Goal: Task Accomplishment & Management: Use online tool/utility

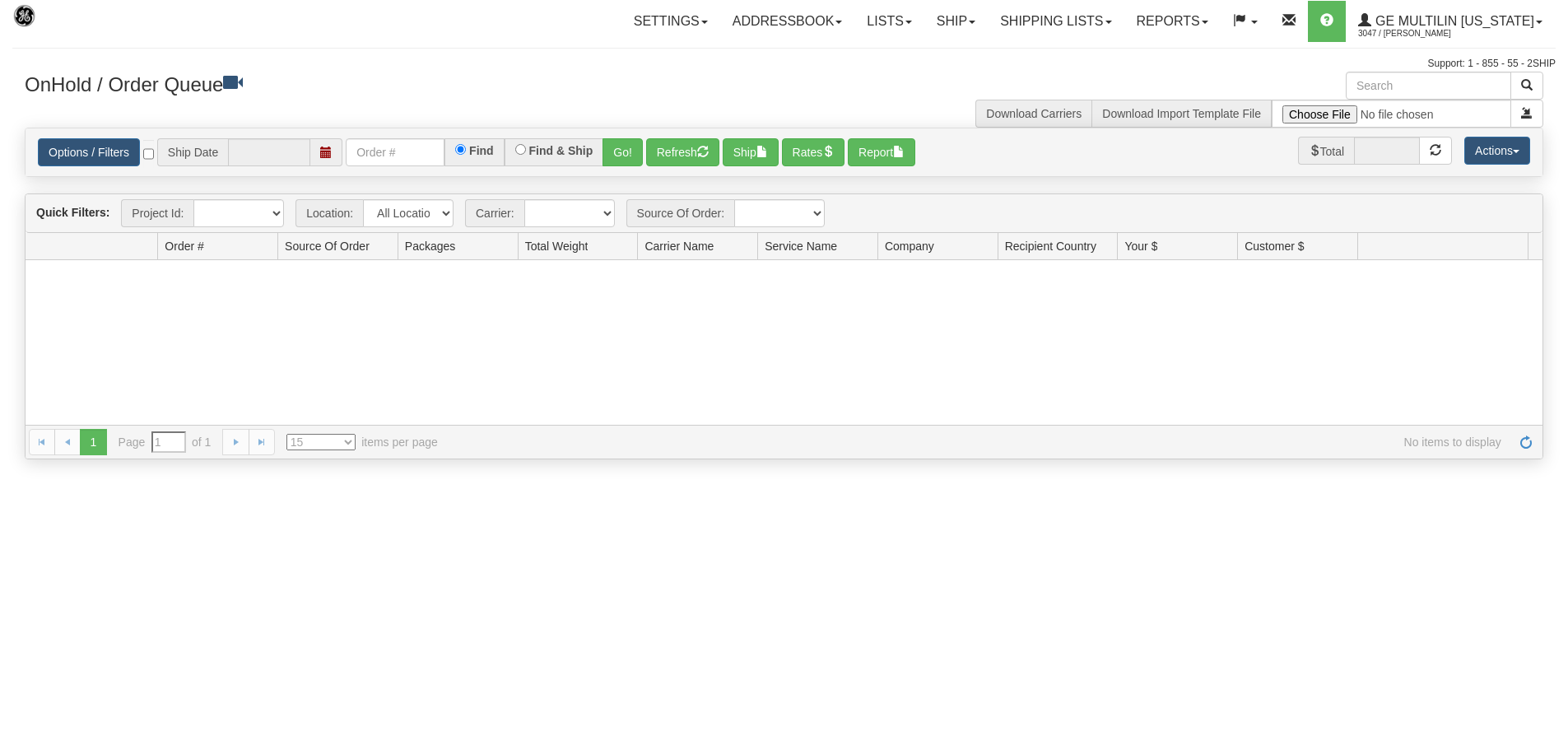
type input "[DATE]"
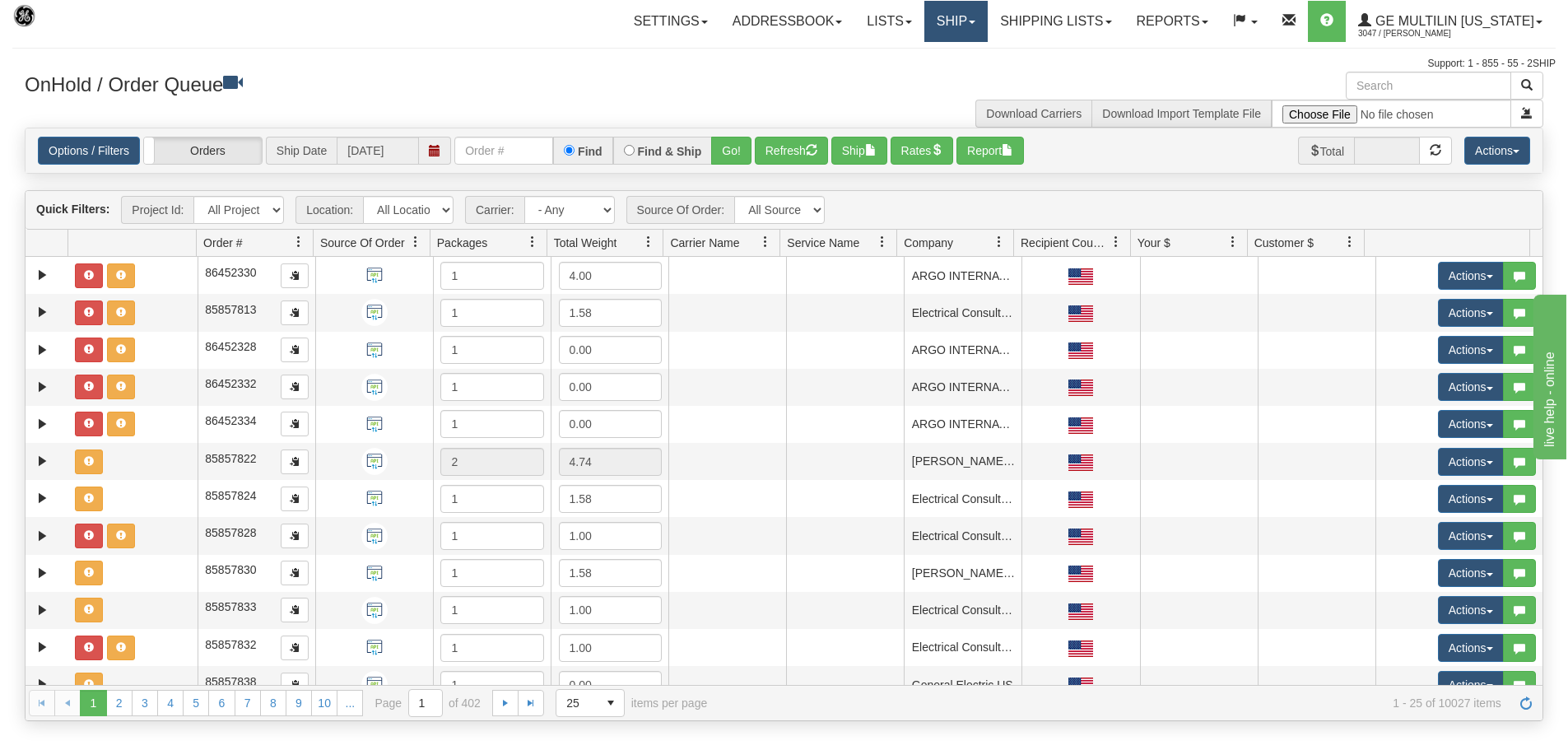
click at [974, 27] on link "Ship" at bounding box center [956, 21] width 64 height 42
click at [970, 57] on link "Ship Screen" at bounding box center [911, 57] width 148 height 21
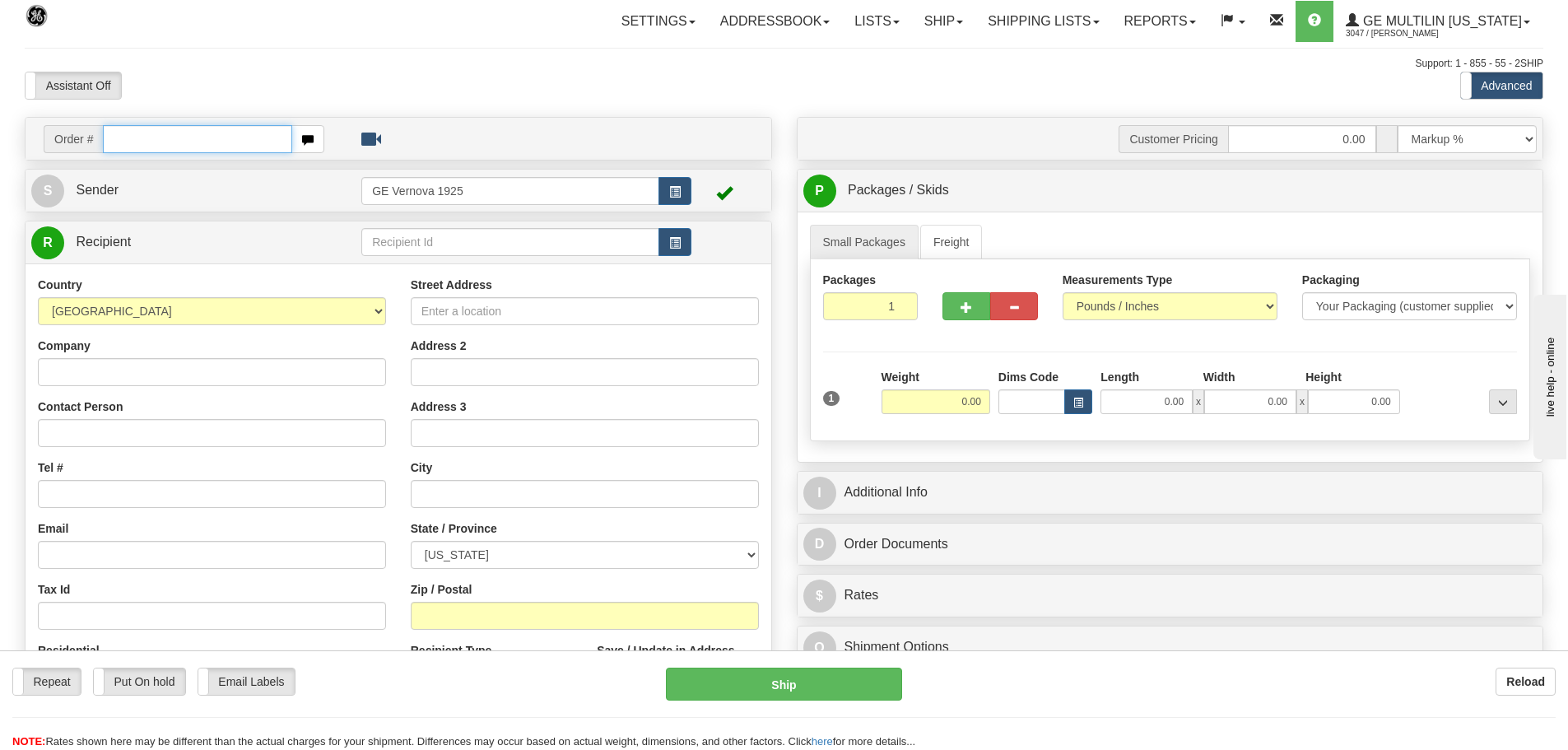
click at [126, 138] on input "text" at bounding box center [197, 139] width 189 height 28
type input "86686122"
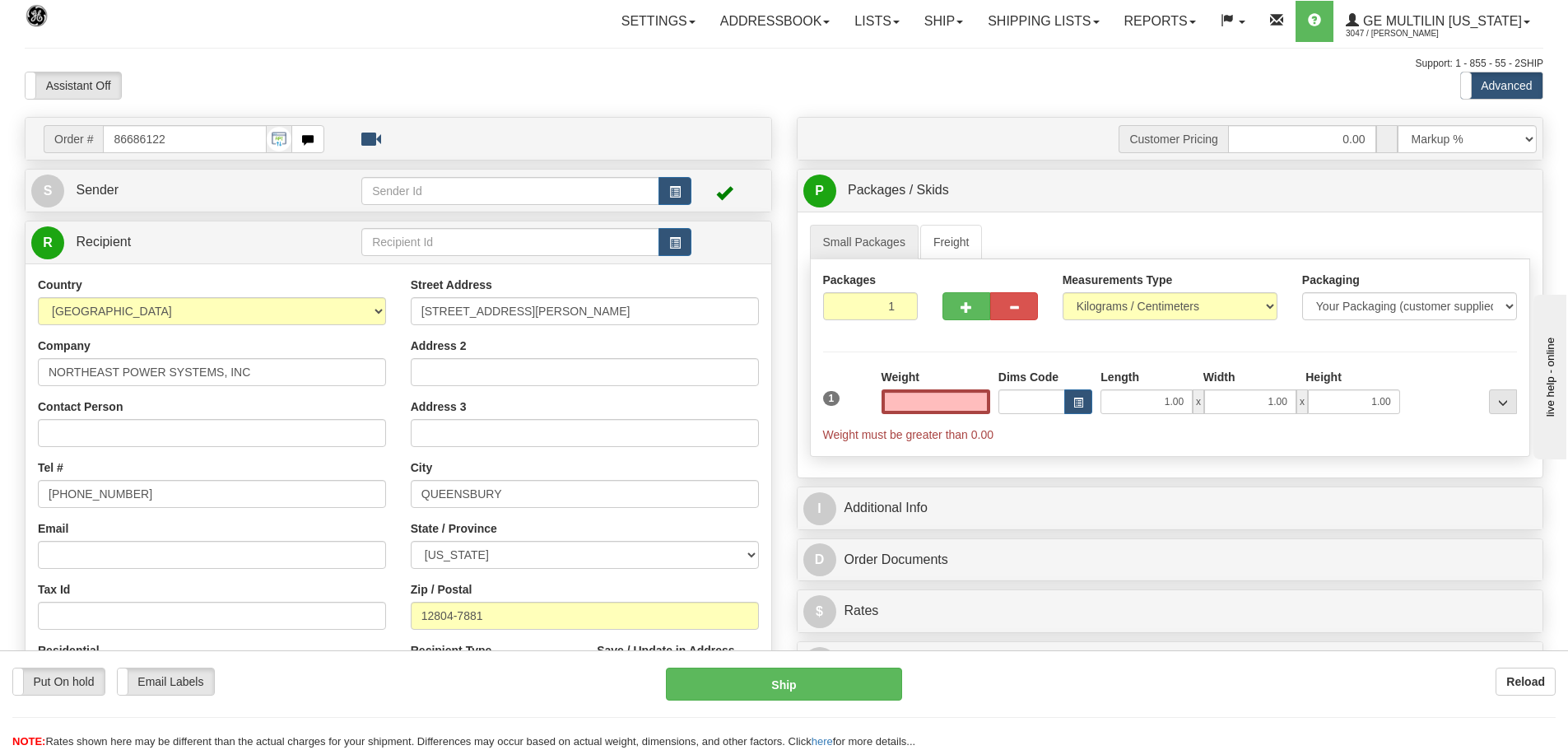
type input "0.00"
click at [1272, 305] on select "Pounds / Inches Kilograms / Centimeters" at bounding box center [1170, 306] width 215 height 28
select select "0"
click at [1063, 292] on select "Pounds / Inches Kilograms / Centimeters" at bounding box center [1170, 306] width 215 height 28
type input "2"
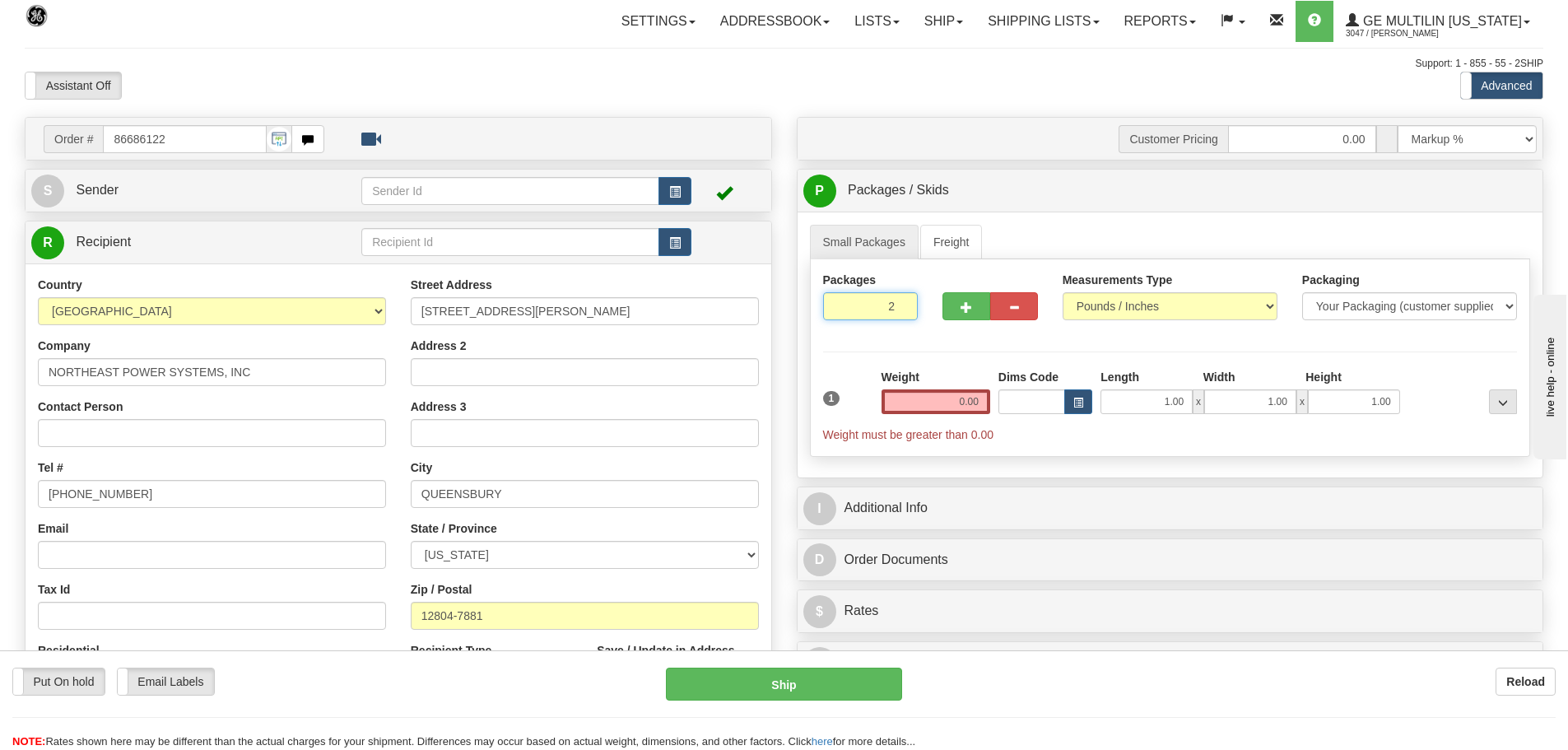
click at [902, 303] on input "2" at bounding box center [871, 306] width 96 height 28
click at [980, 401] on input "0.00" at bounding box center [936, 401] width 109 height 25
type input "1"
type input "0.00"
click at [897, 309] on input "1" at bounding box center [871, 306] width 96 height 28
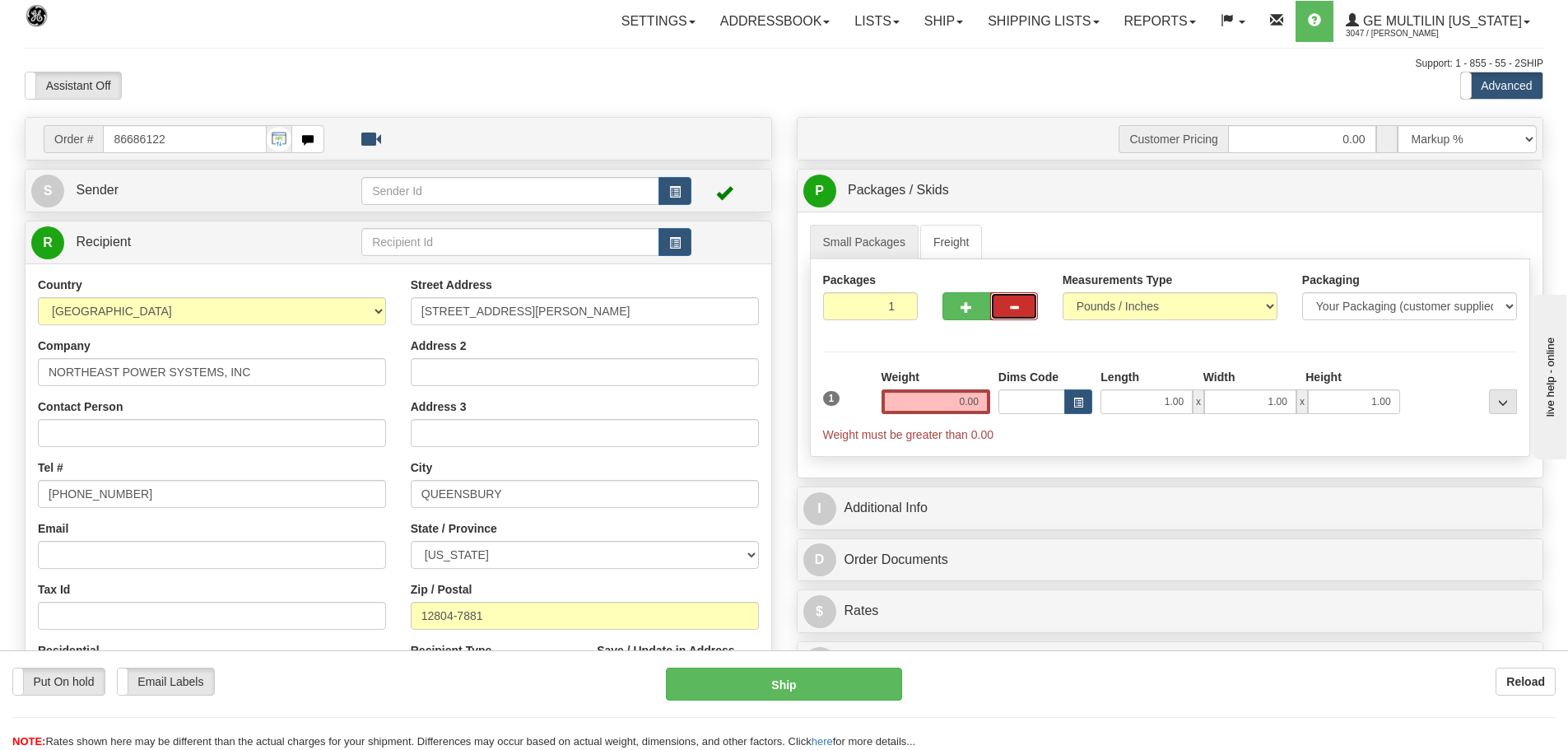
click at [1019, 307] on span "button" at bounding box center [1014, 307] width 11 height 11
click at [1503, 392] on button "..." at bounding box center [1503, 401] width 28 height 25
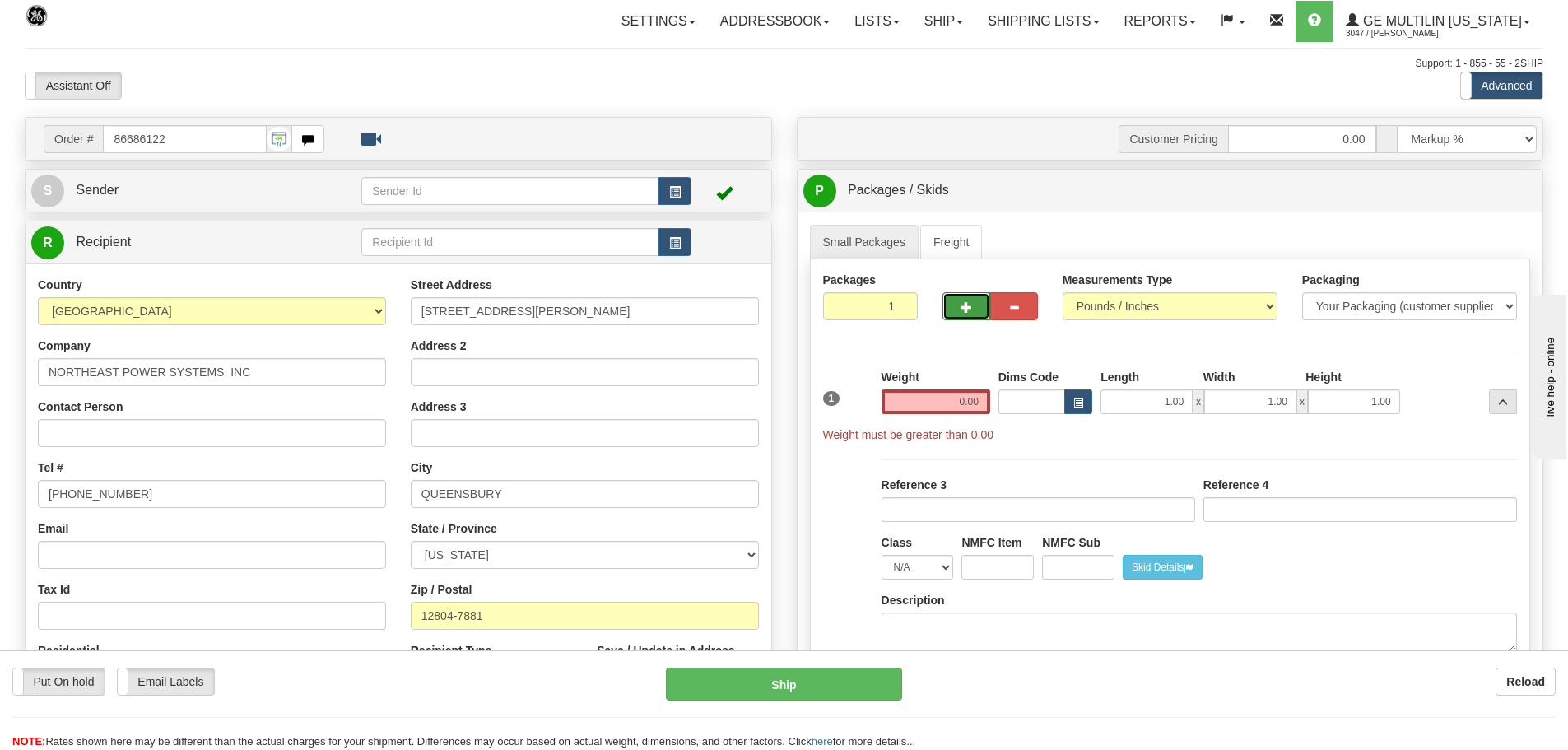
click at [962, 307] on span "button" at bounding box center [966, 307] width 11 height 11
type input "2"
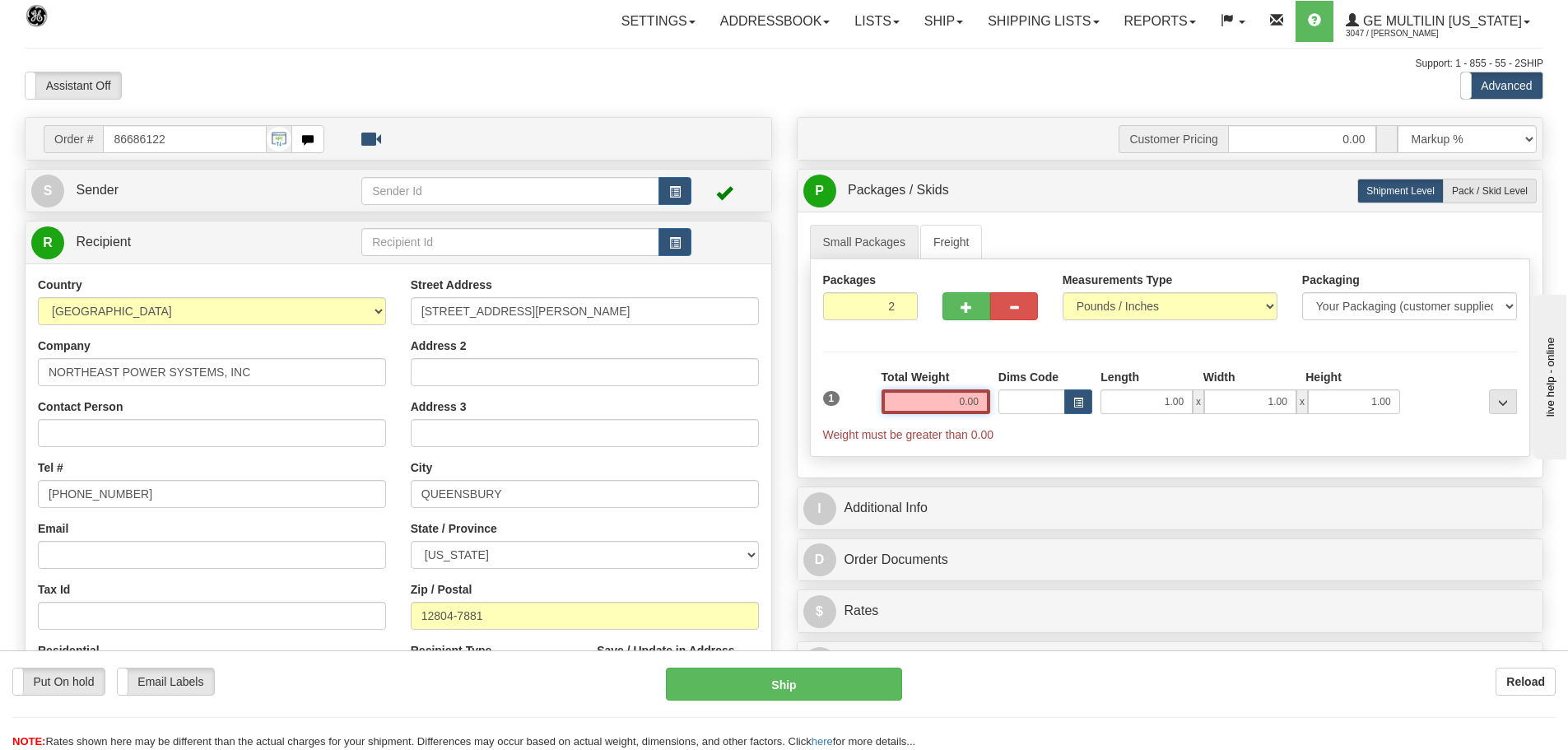
click at [982, 403] on input "0.00" at bounding box center [936, 401] width 109 height 25
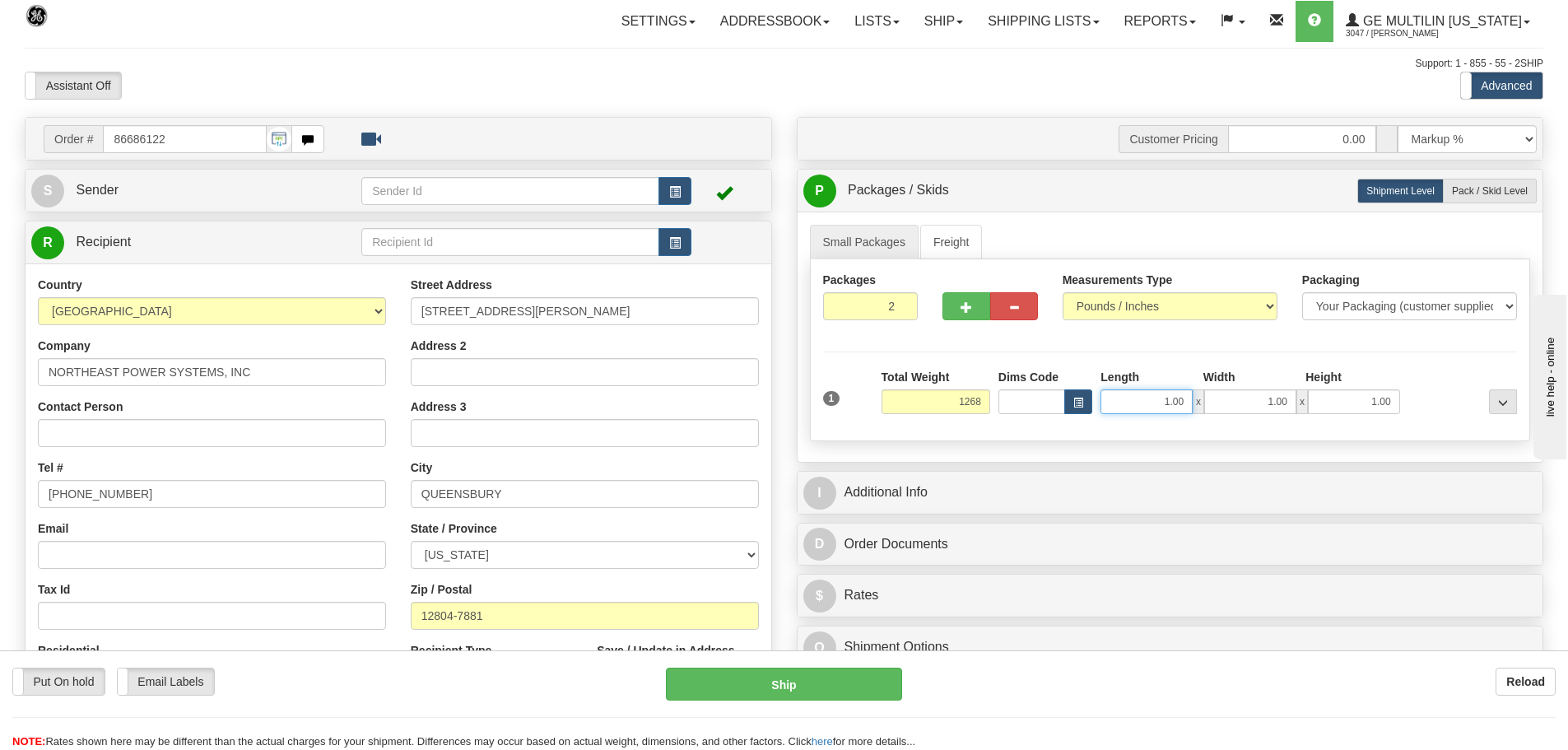
type input "1268.00"
click at [1184, 401] on input "1.00" at bounding box center [1146, 401] width 92 height 25
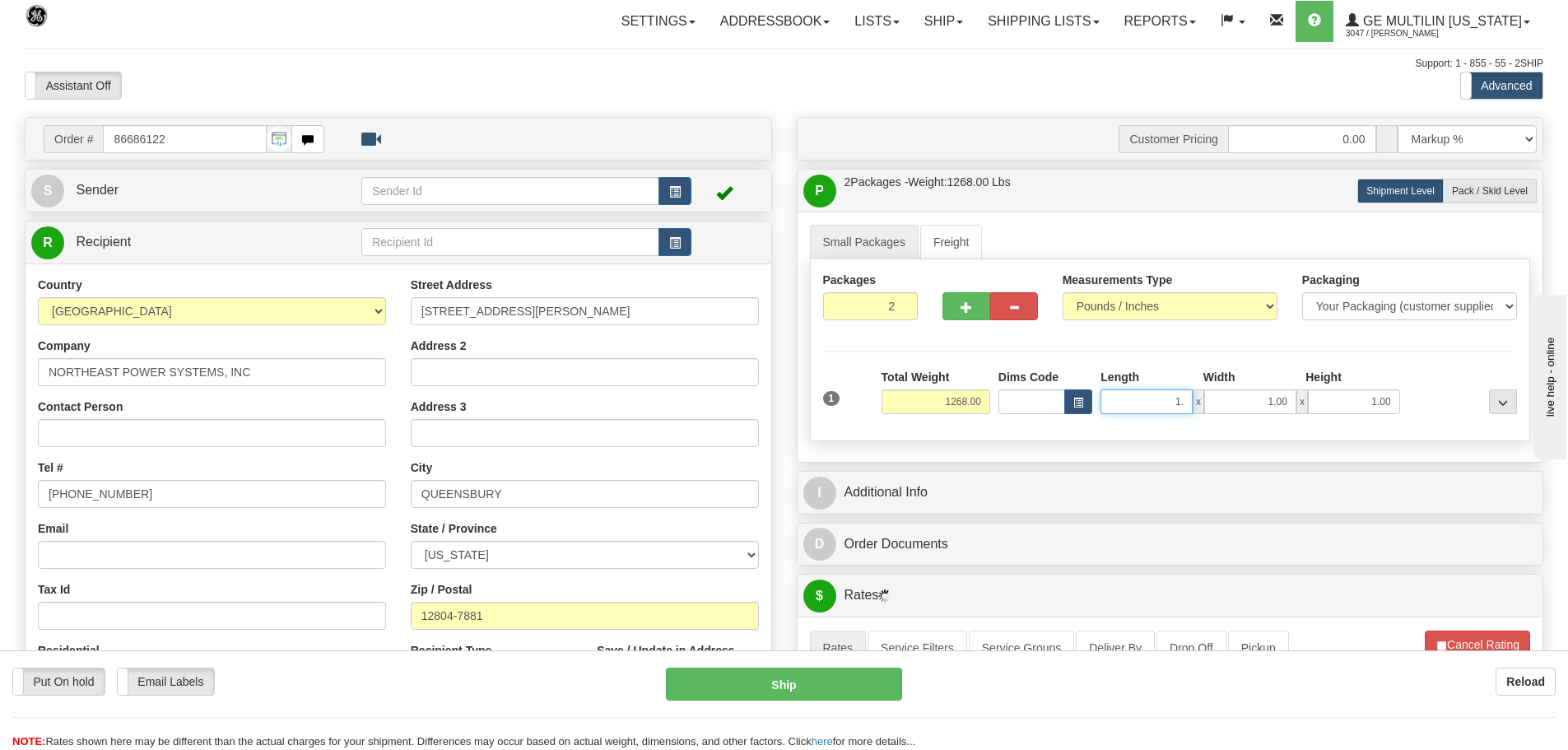
type input "1"
type input "0.00"
click at [1511, 306] on select "Your Packaging (customer supplied) Envelope (carrier supplied) Pack (carrier su…" at bounding box center [1409, 306] width 215 height 28
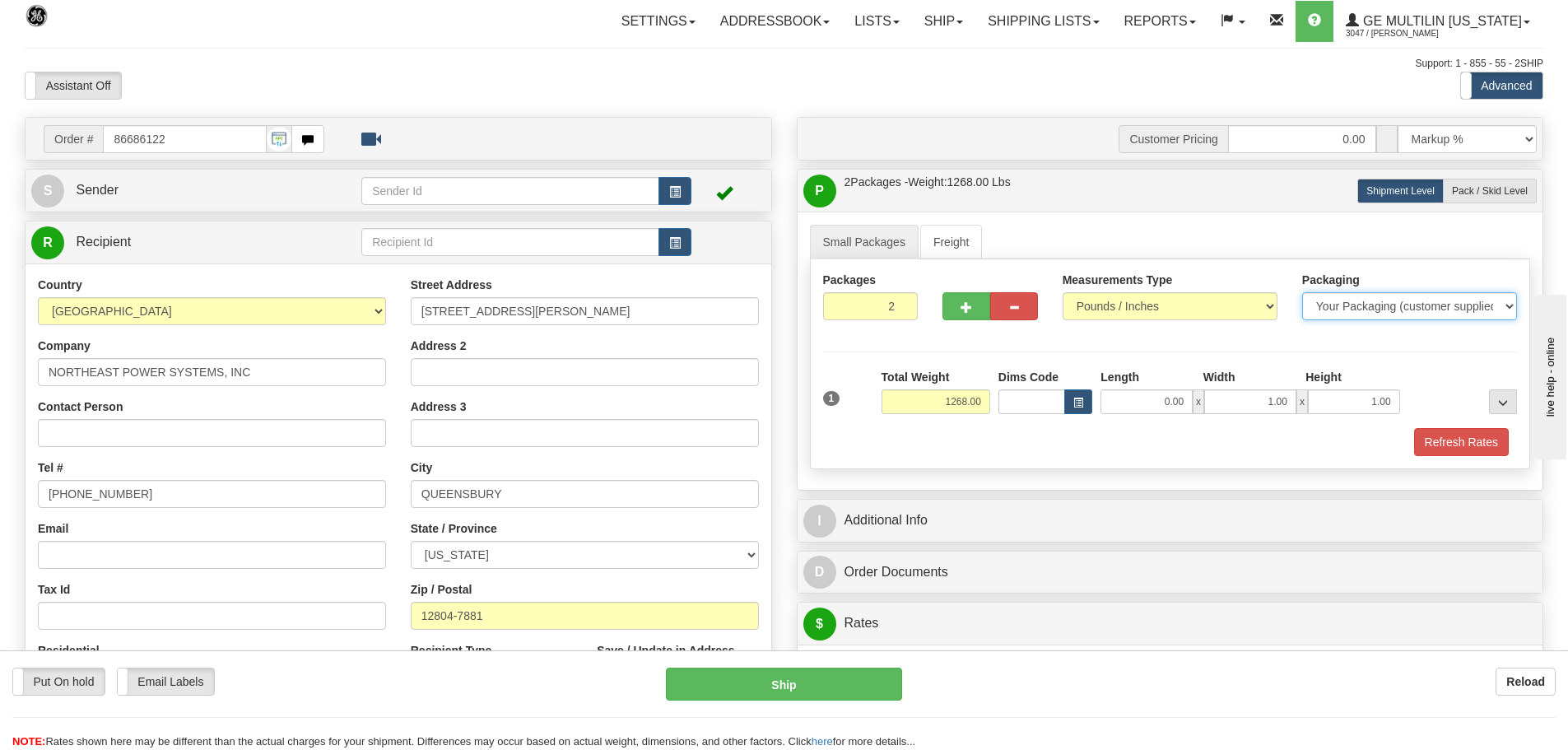
click at [1511, 306] on select "Your Packaging (customer supplied) Envelope (carrier supplied) Pack (carrier su…" at bounding box center [1409, 306] width 215 height 28
click at [1494, 402] on button "..." at bounding box center [1503, 401] width 28 height 25
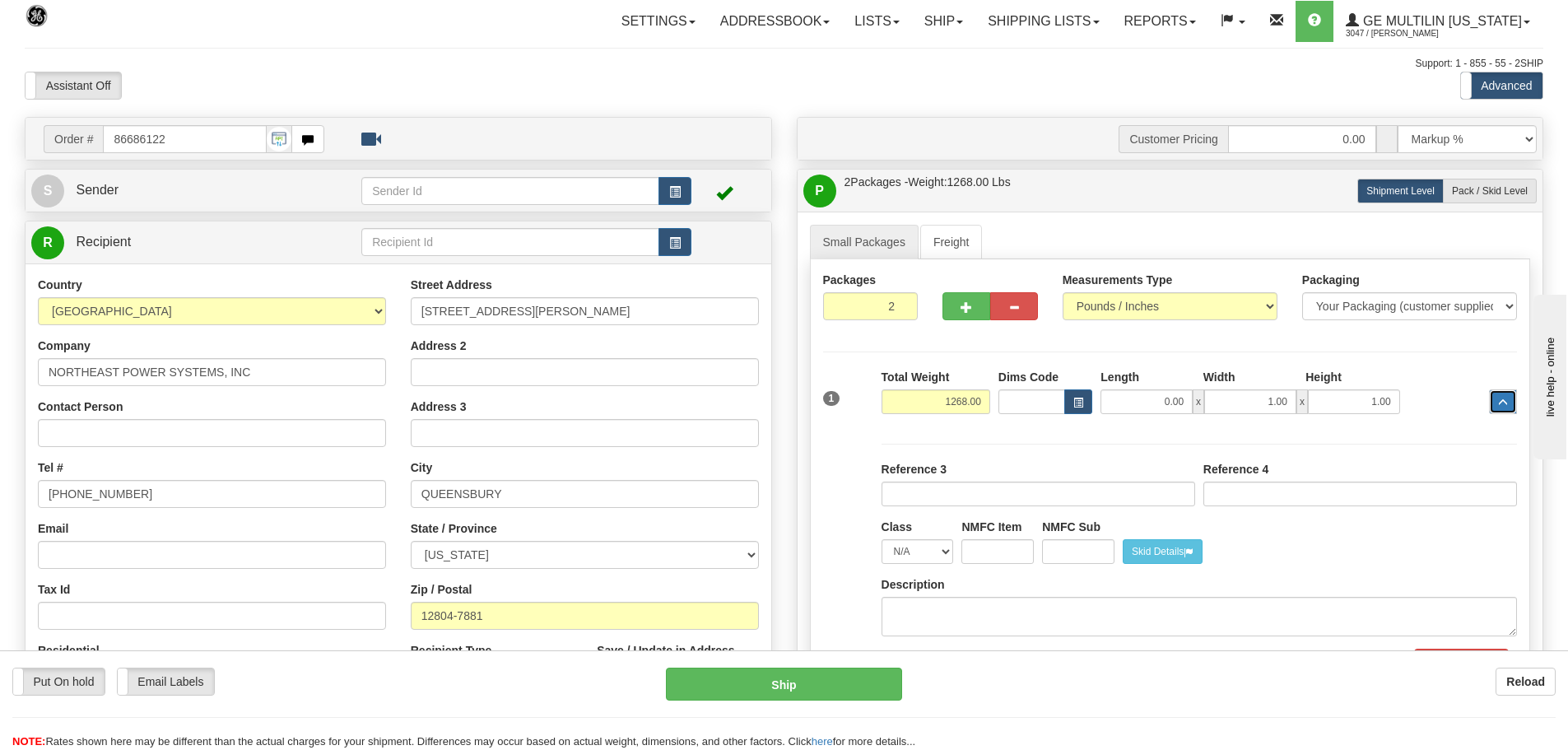
click at [1494, 402] on button "..." at bounding box center [1503, 401] width 28 height 25
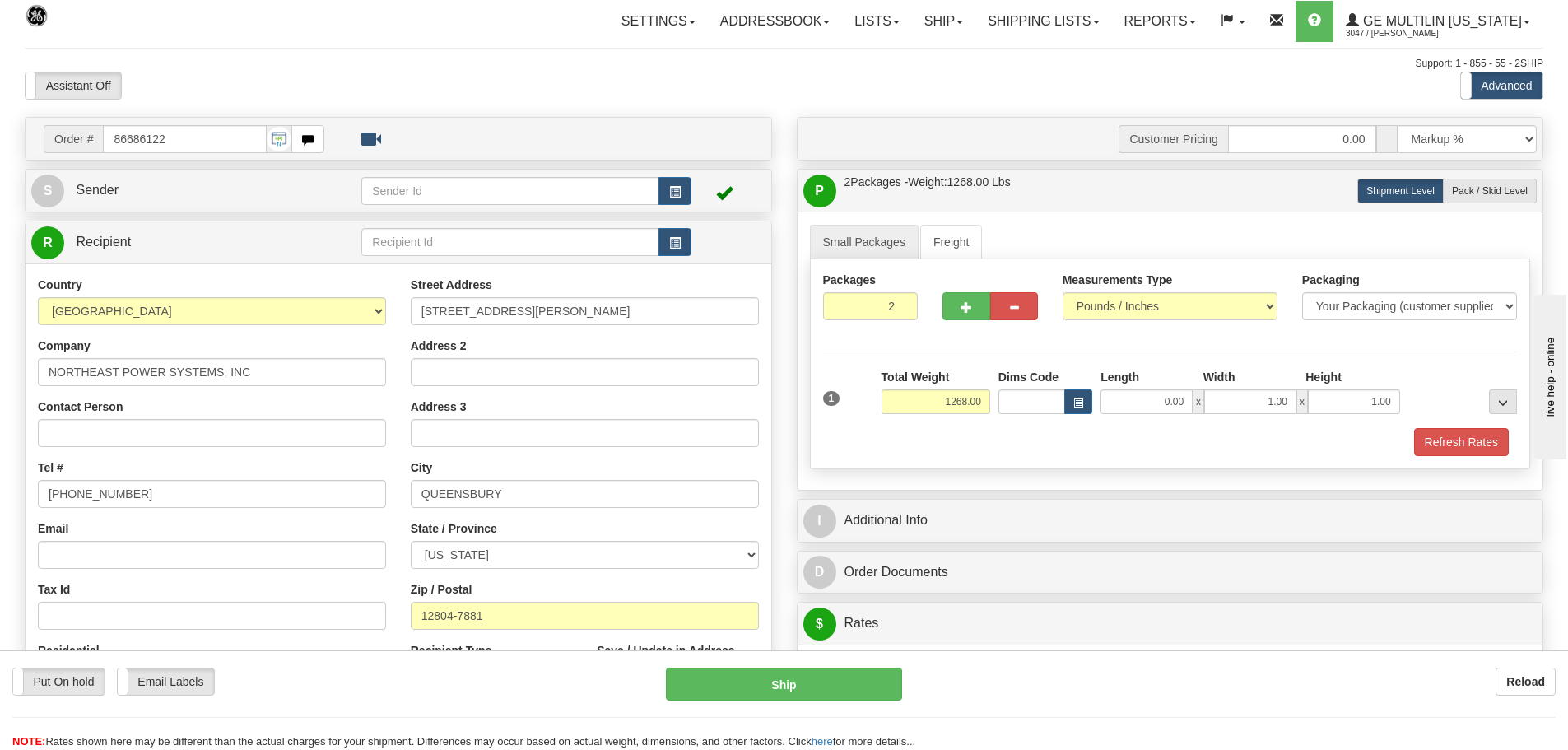
click at [828, 395] on span "1" at bounding box center [831, 399] width 18 height 15
click at [899, 311] on input "1" at bounding box center [871, 306] width 96 height 28
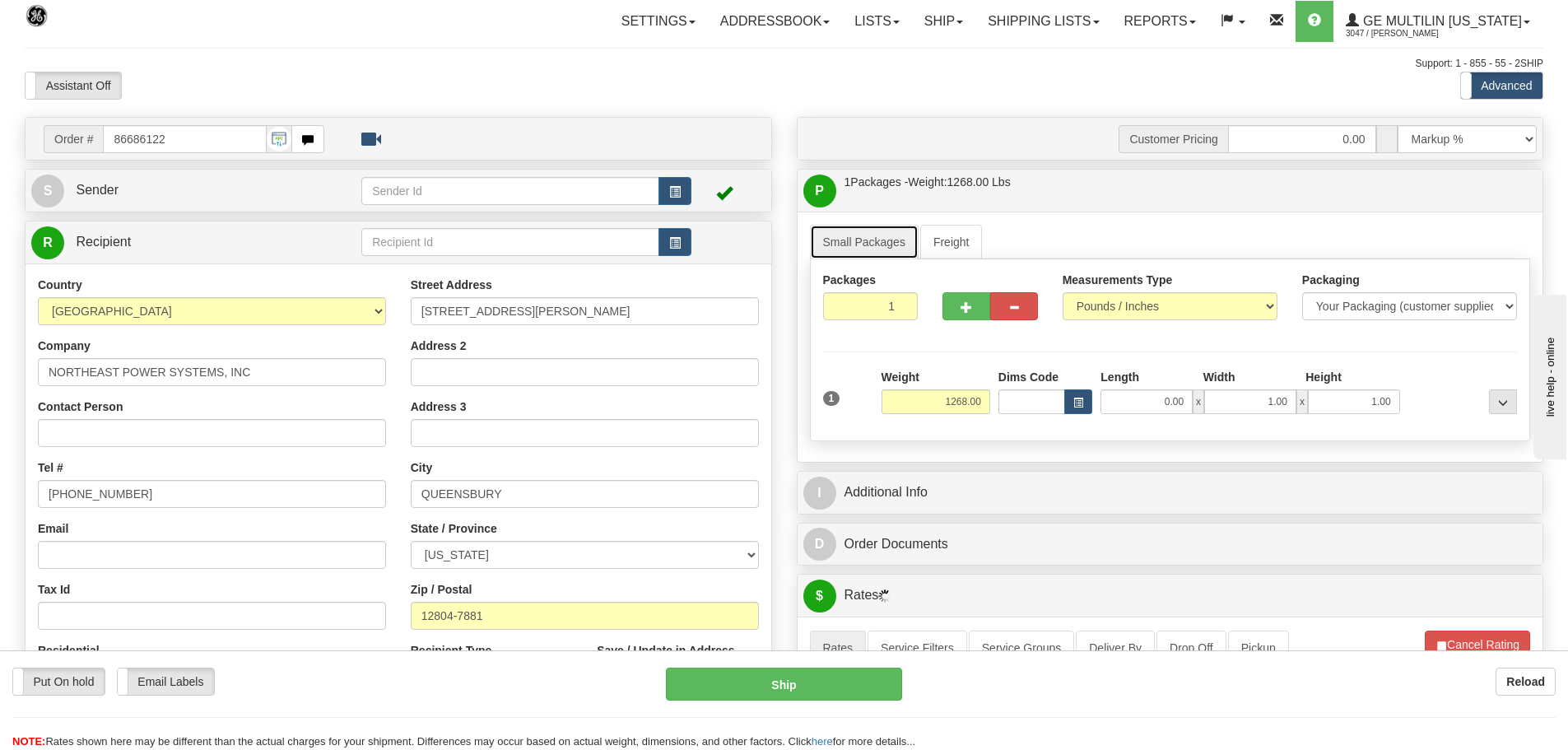
click at [879, 246] on link "Small Packages" at bounding box center [864, 242] width 109 height 34
click at [845, 278] on label "Packages" at bounding box center [849, 280] width 53 height 17
click at [960, 305] on span "button" at bounding box center [966, 307] width 11 height 11
type input "2"
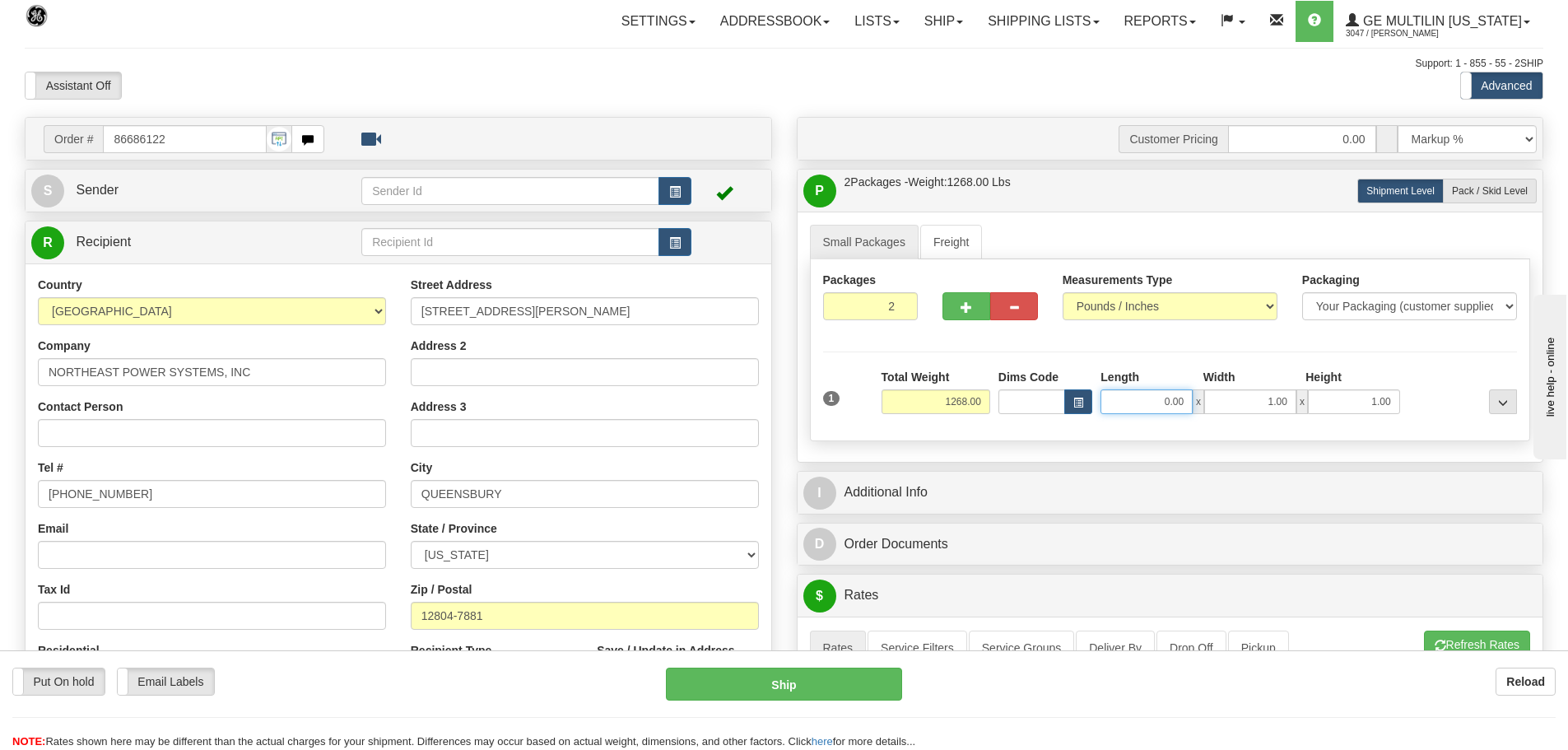
click at [1184, 401] on input "0.00" at bounding box center [1146, 401] width 92 height 25
type input "44.00"
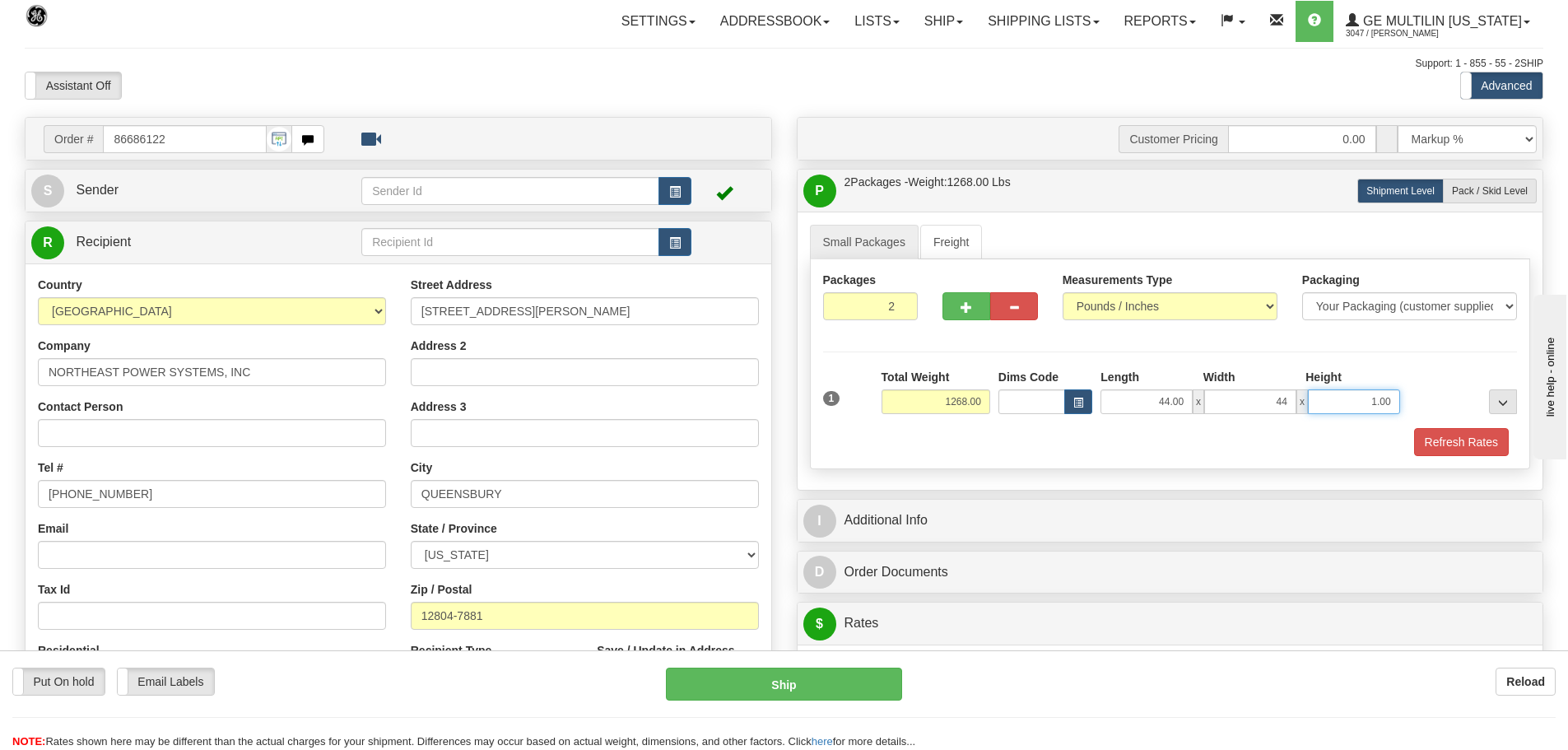
type input "44.00"
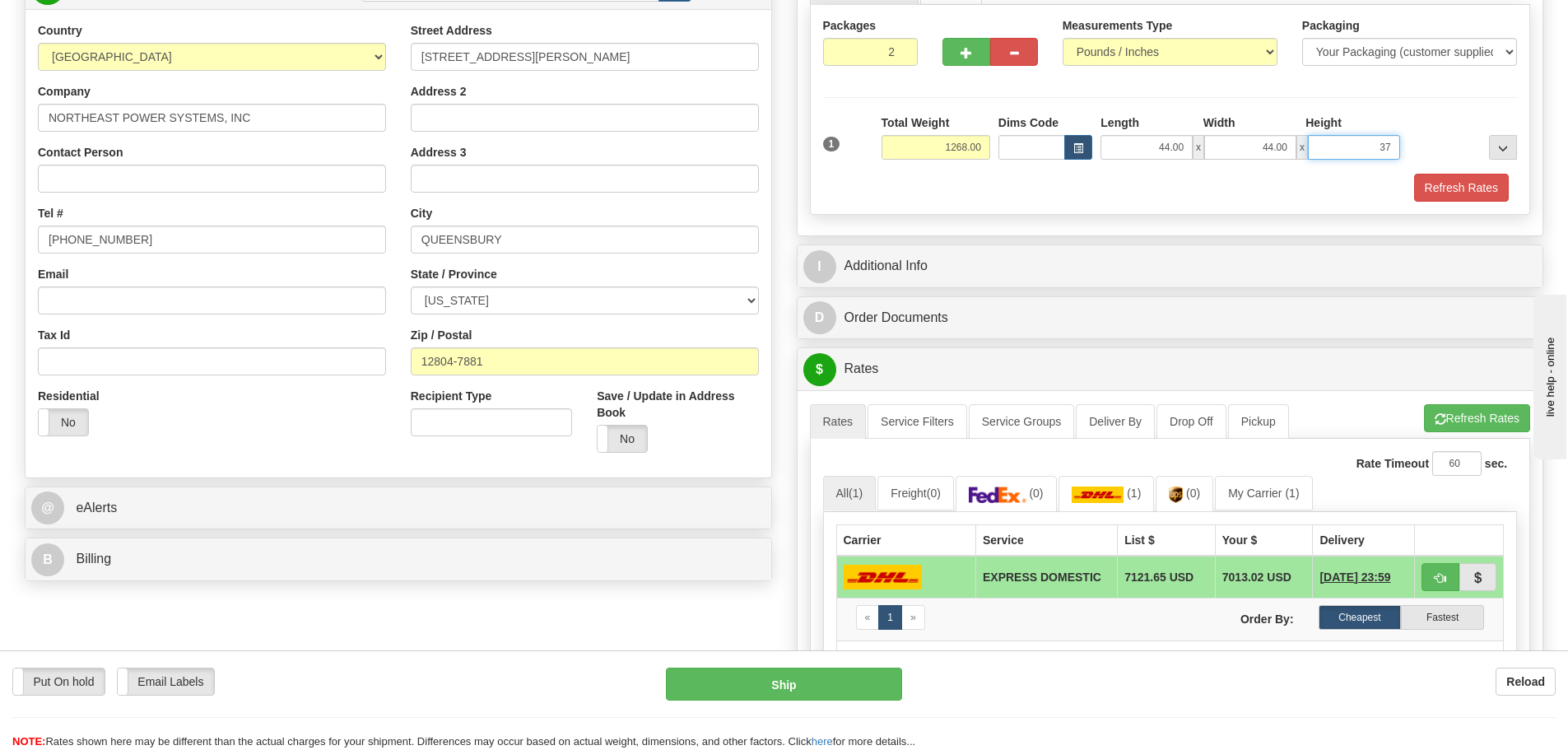
scroll to position [329, 0]
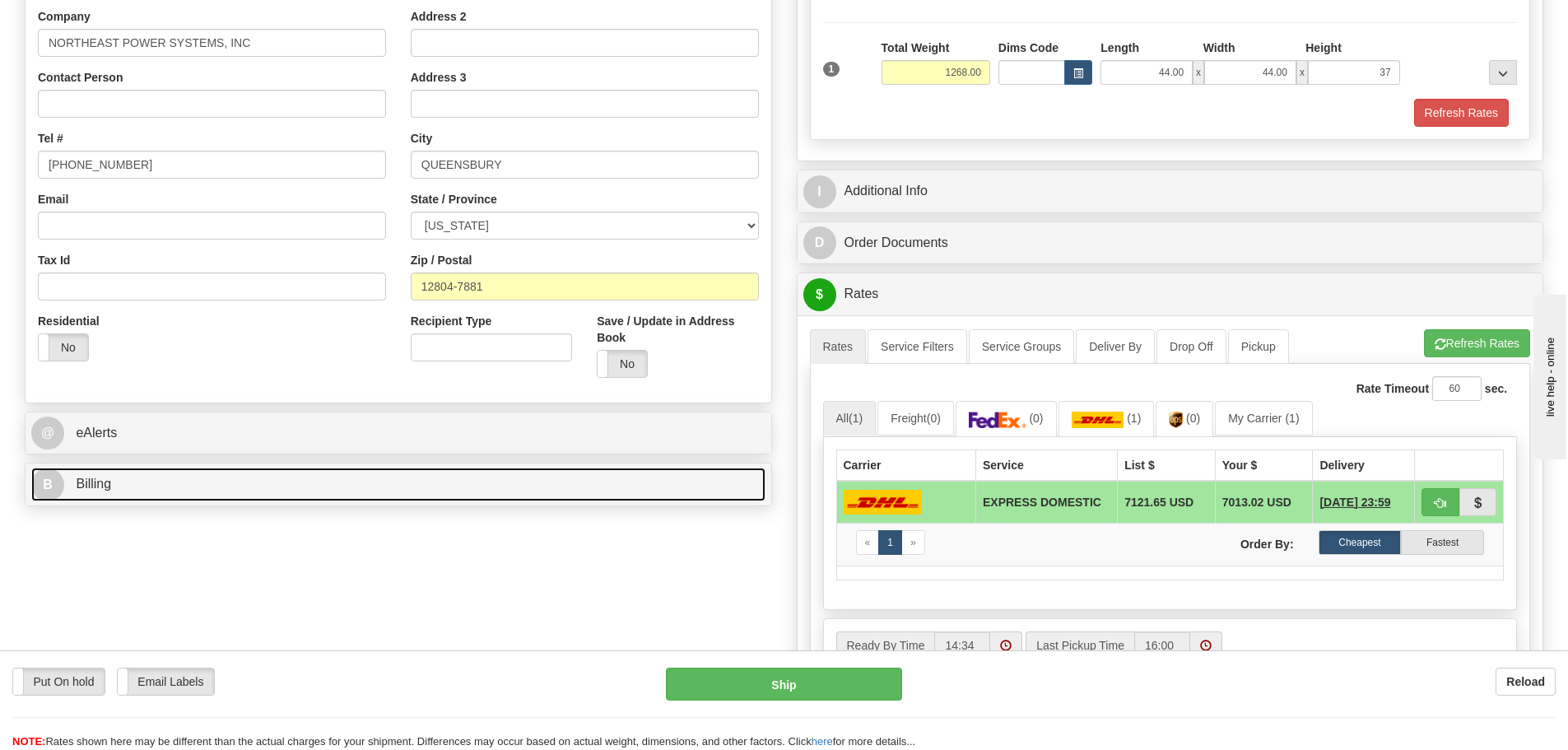
type input "37.00"
click at [158, 484] on link "B Billing" at bounding box center [398, 484] width 734 height 34
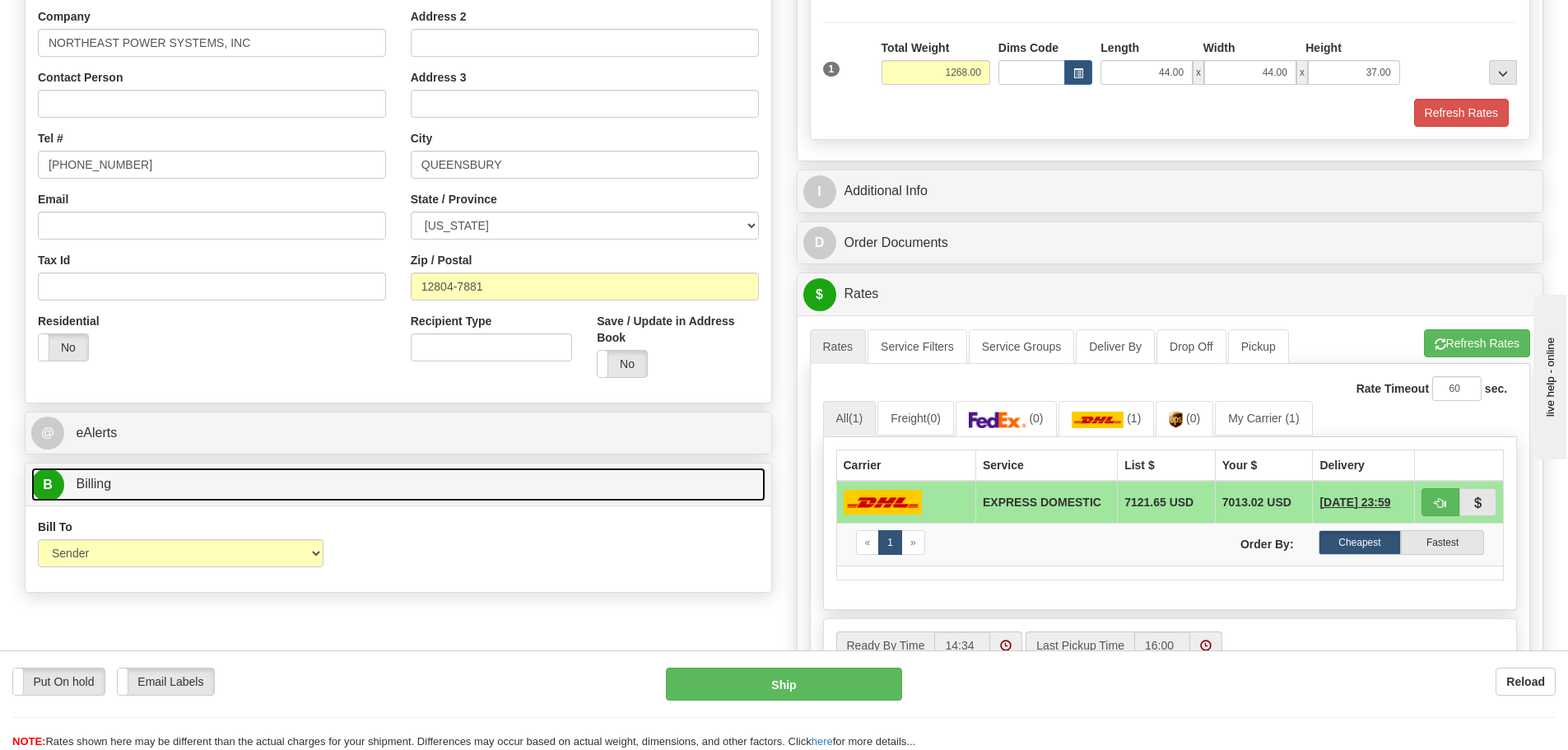
click at [172, 483] on link "B Billing" at bounding box center [398, 484] width 734 height 34
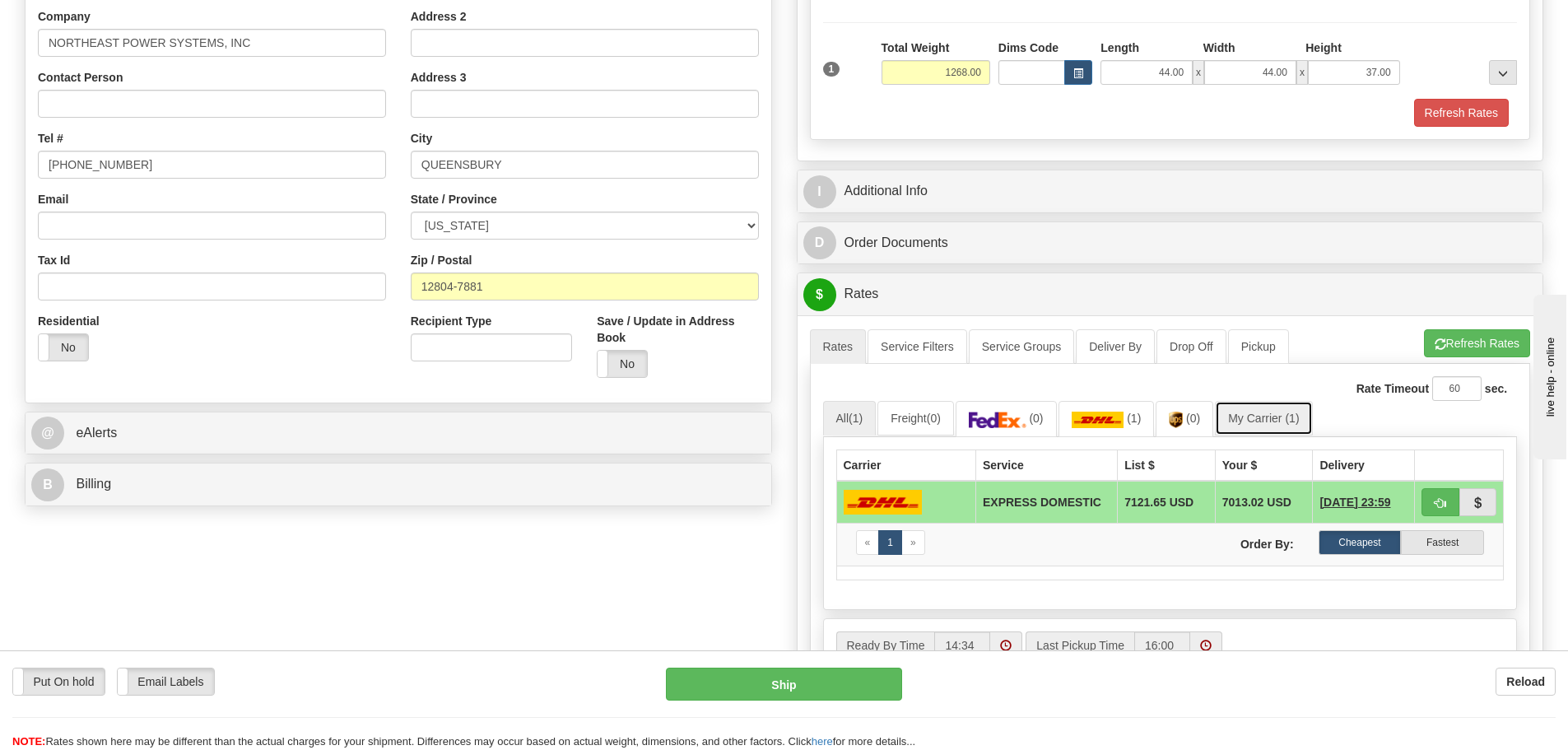
click at [1256, 414] on link "My Carrier (1)" at bounding box center [1263, 418] width 97 height 34
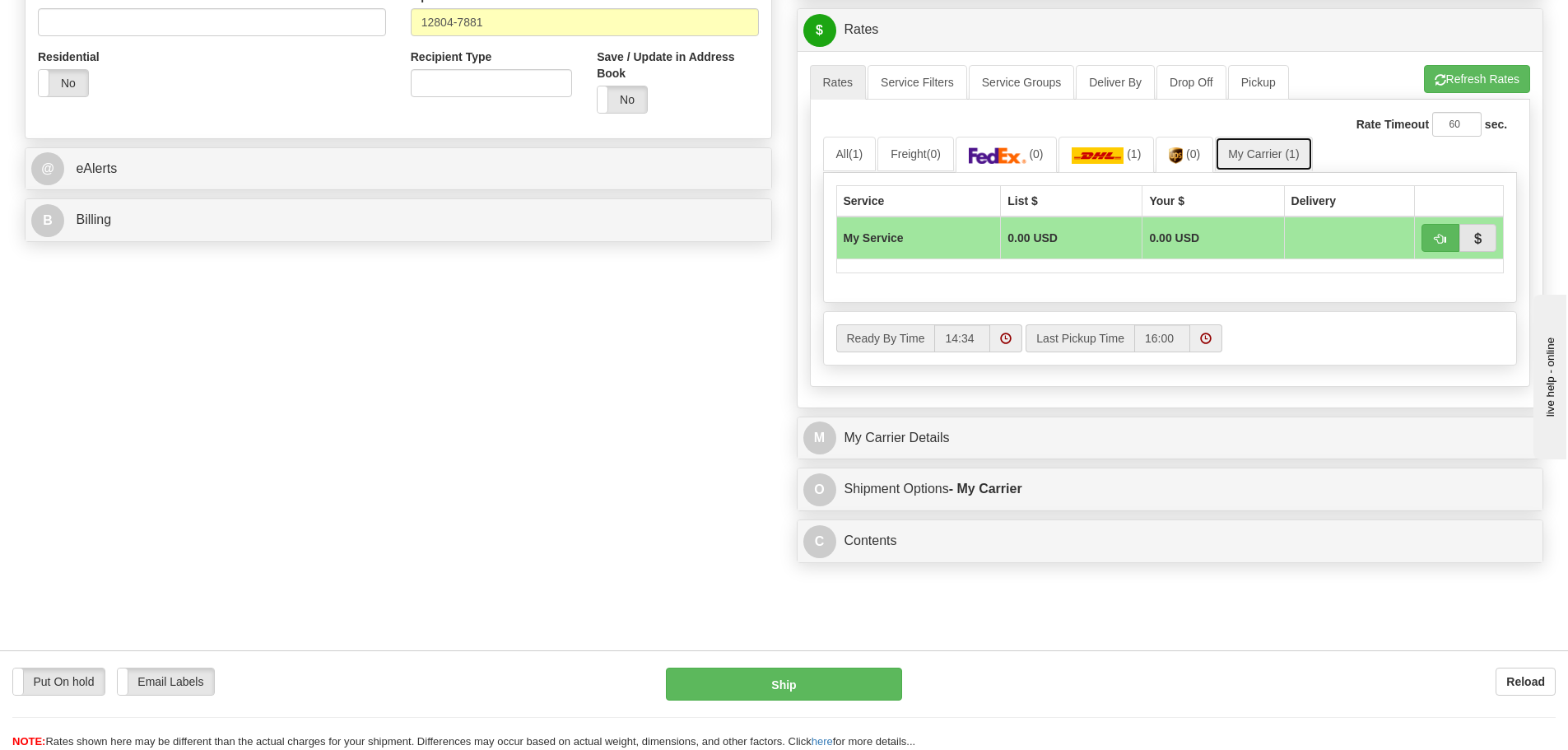
scroll to position [741, 0]
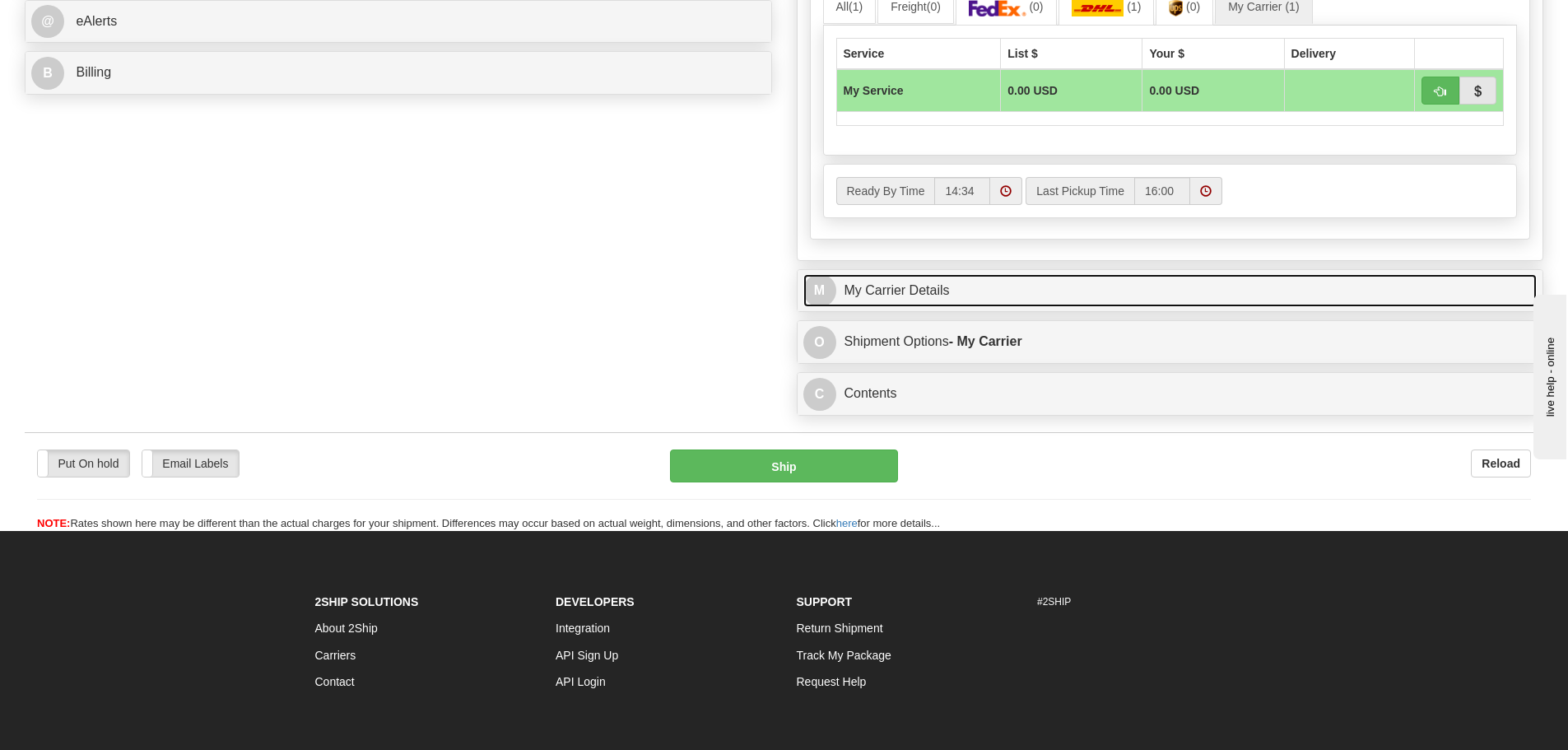
click at [906, 299] on link "M My Carrier Details" at bounding box center [1170, 291] width 734 height 34
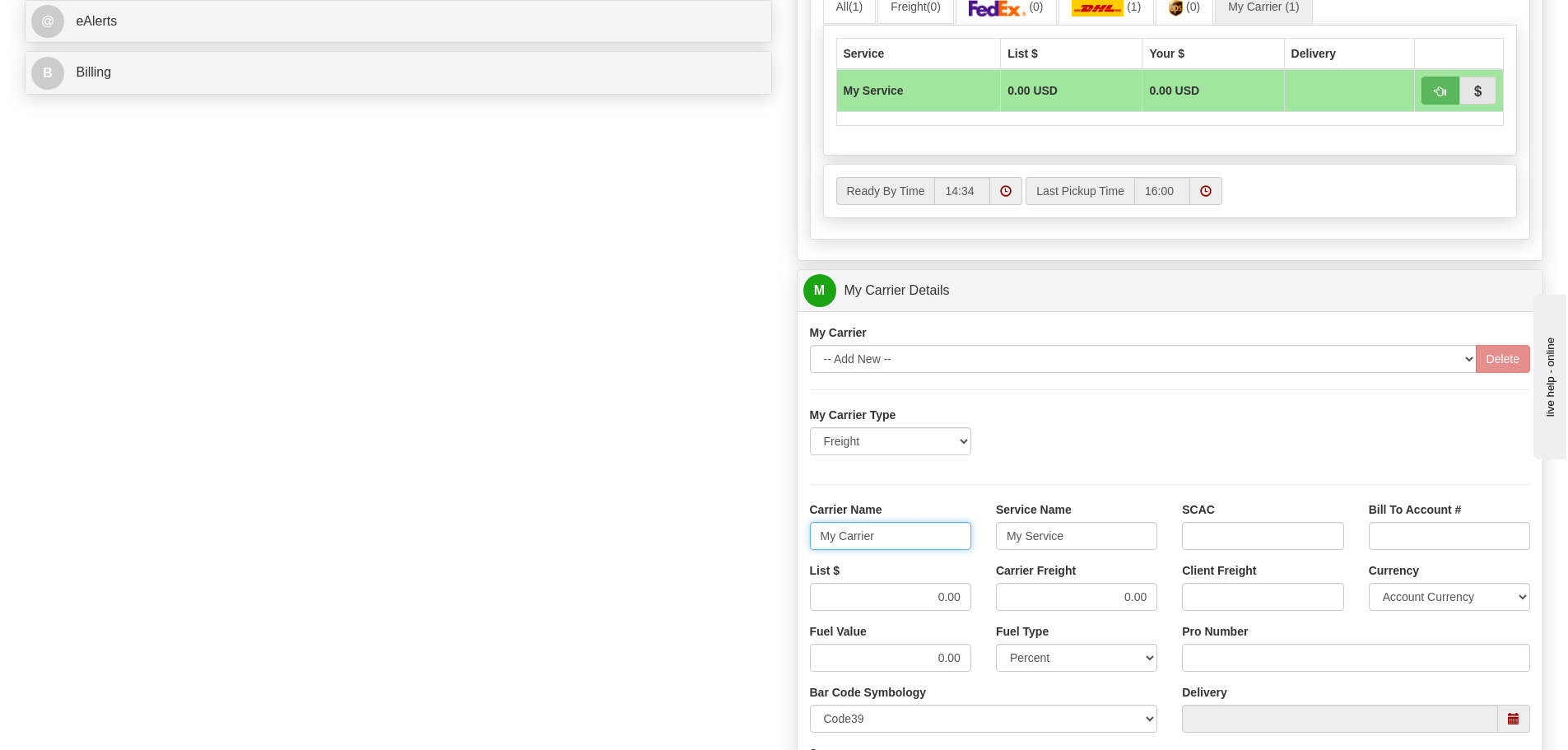
click at [896, 540] on input "My Carrier" at bounding box center [890, 536] width 161 height 28
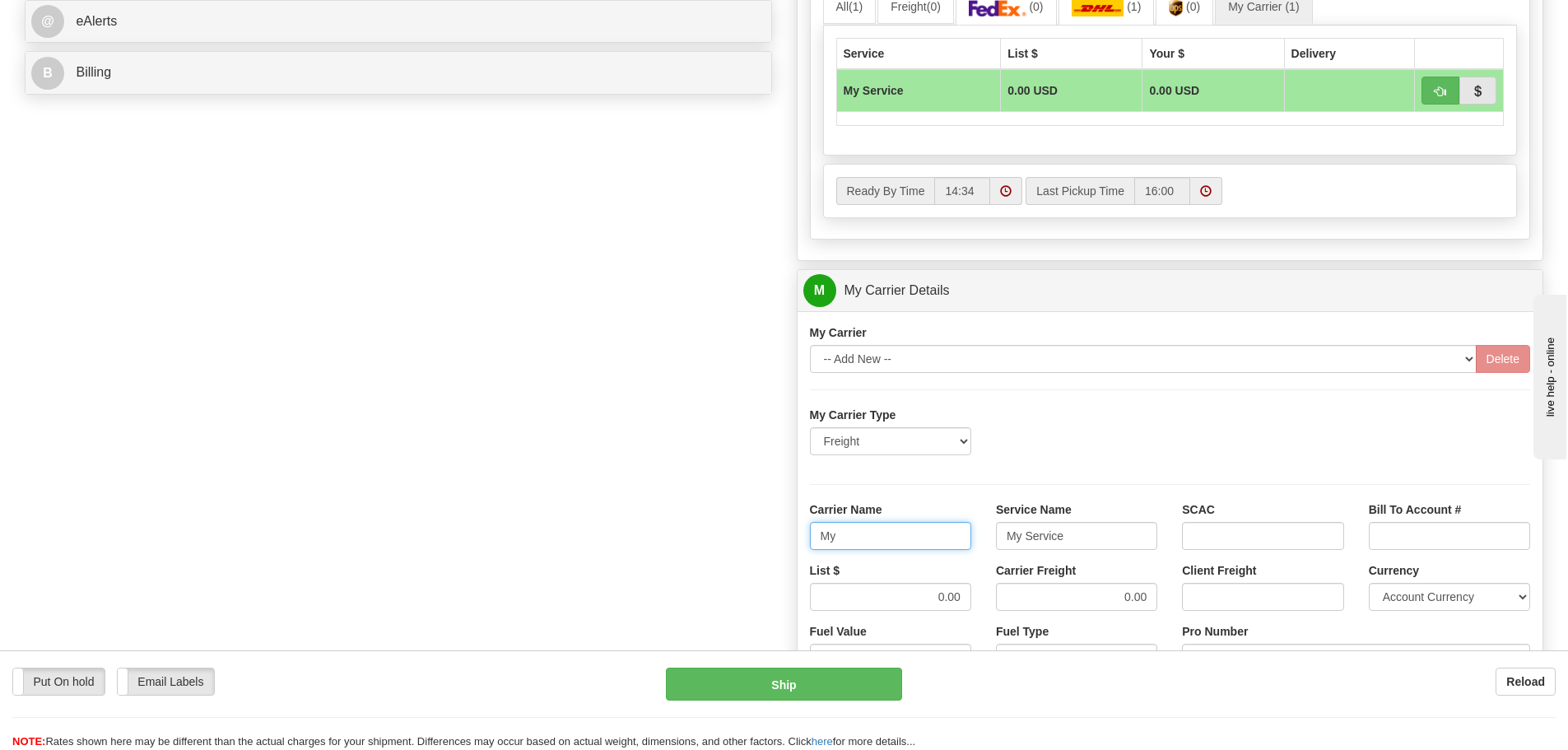
type input "M"
type input "[PERSON_NAME]"
click at [1093, 547] on input "My Service" at bounding box center [1076, 536] width 161 height 28
type input "M"
type input "LTL"
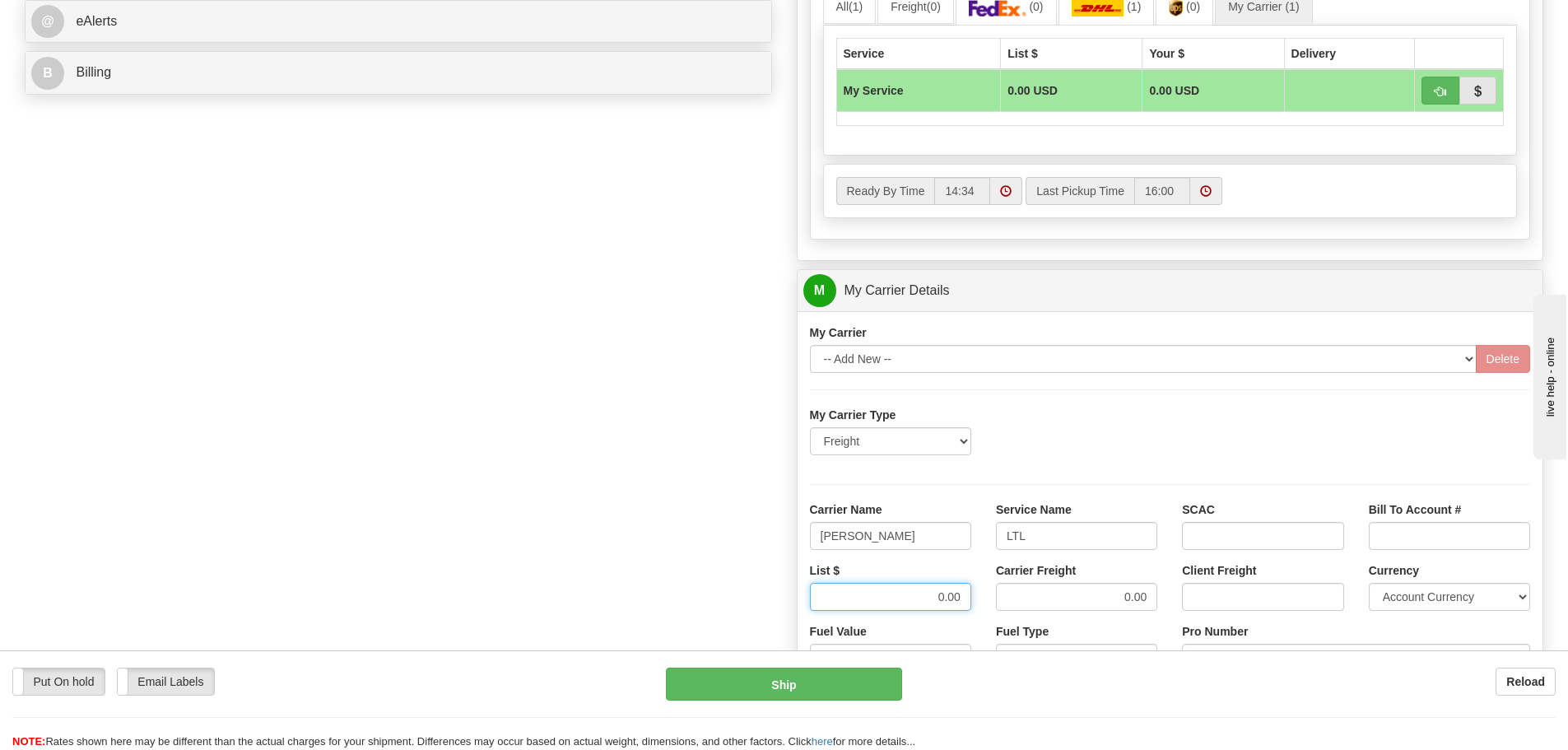
click at [962, 599] on input "0.00" at bounding box center [890, 597] width 161 height 28
type input "0"
type input "1807.51"
click at [1149, 596] on input "0.00" at bounding box center [1076, 597] width 161 height 28
type input "0"
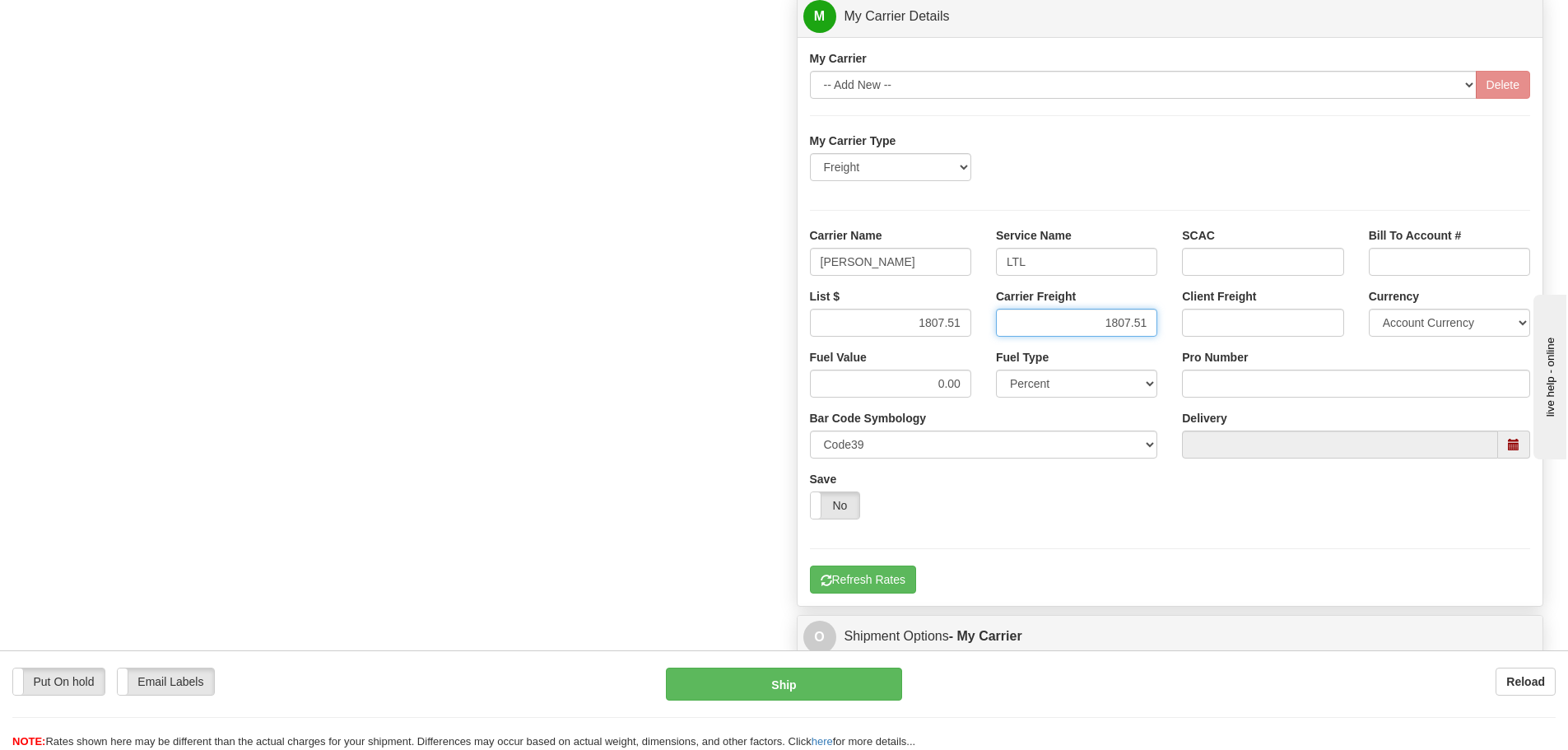
scroll to position [1070, 0]
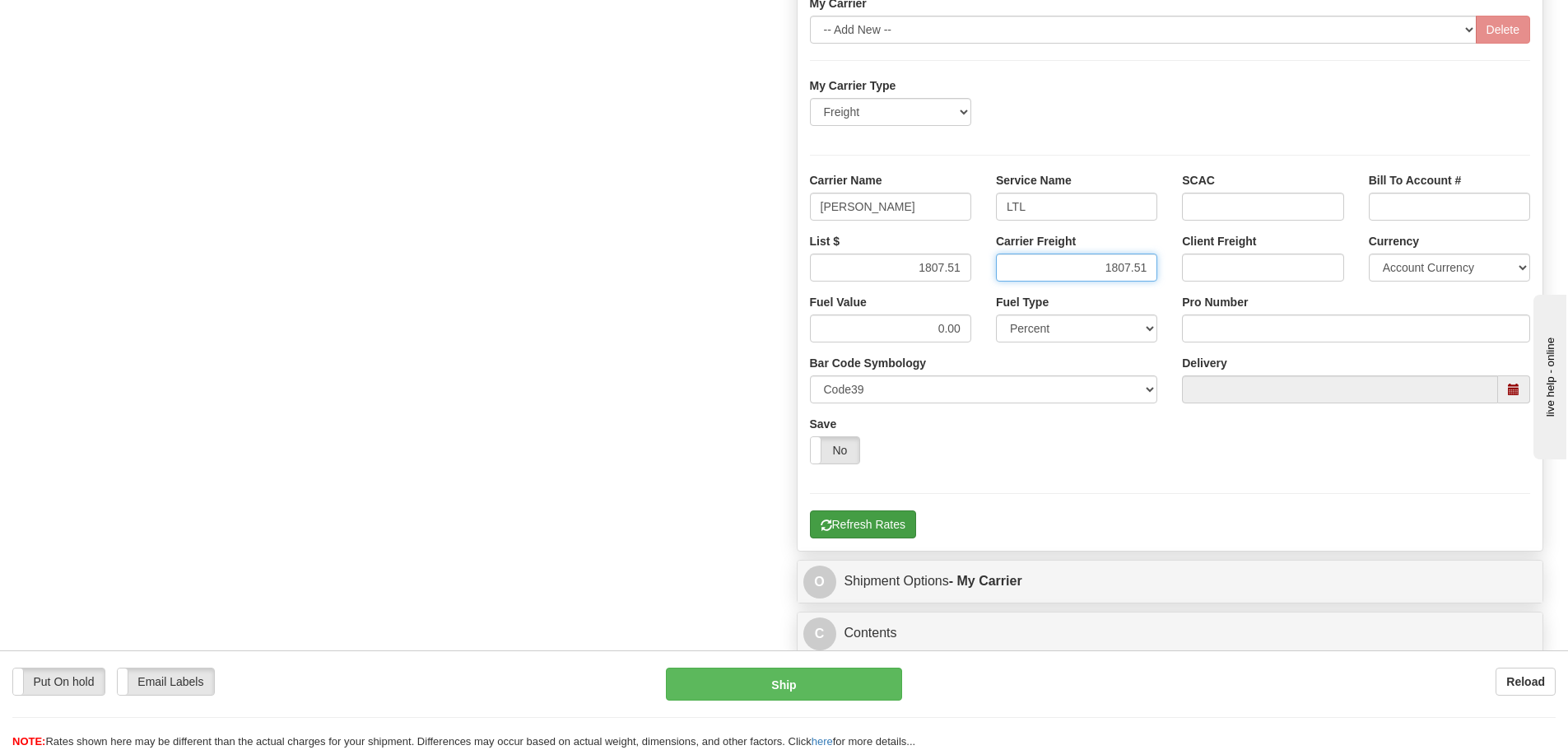
type input "1807.51"
click at [857, 527] on button "Refresh Rates" at bounding box center [862, 524] width 106 height 28
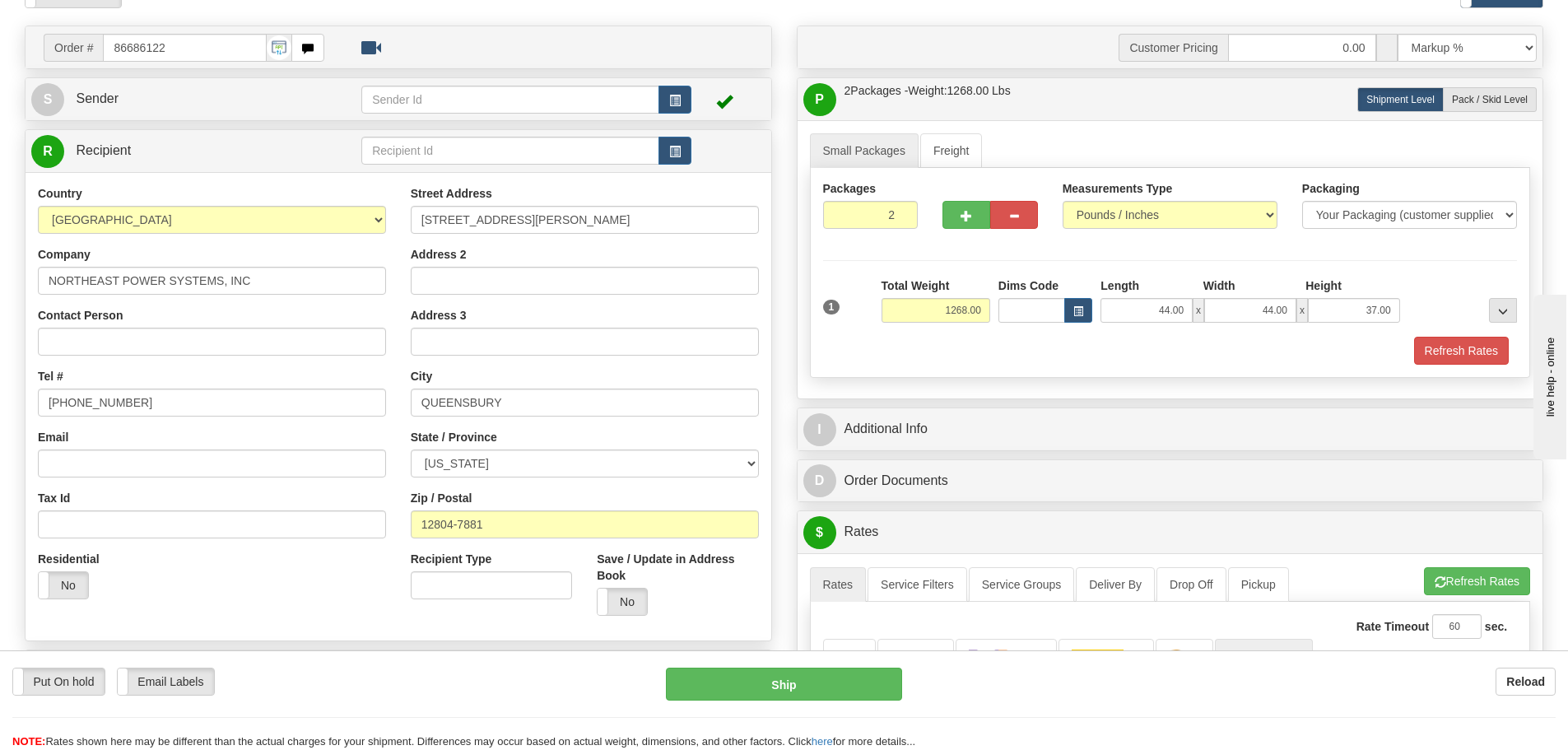
scroll to position [82, 0]
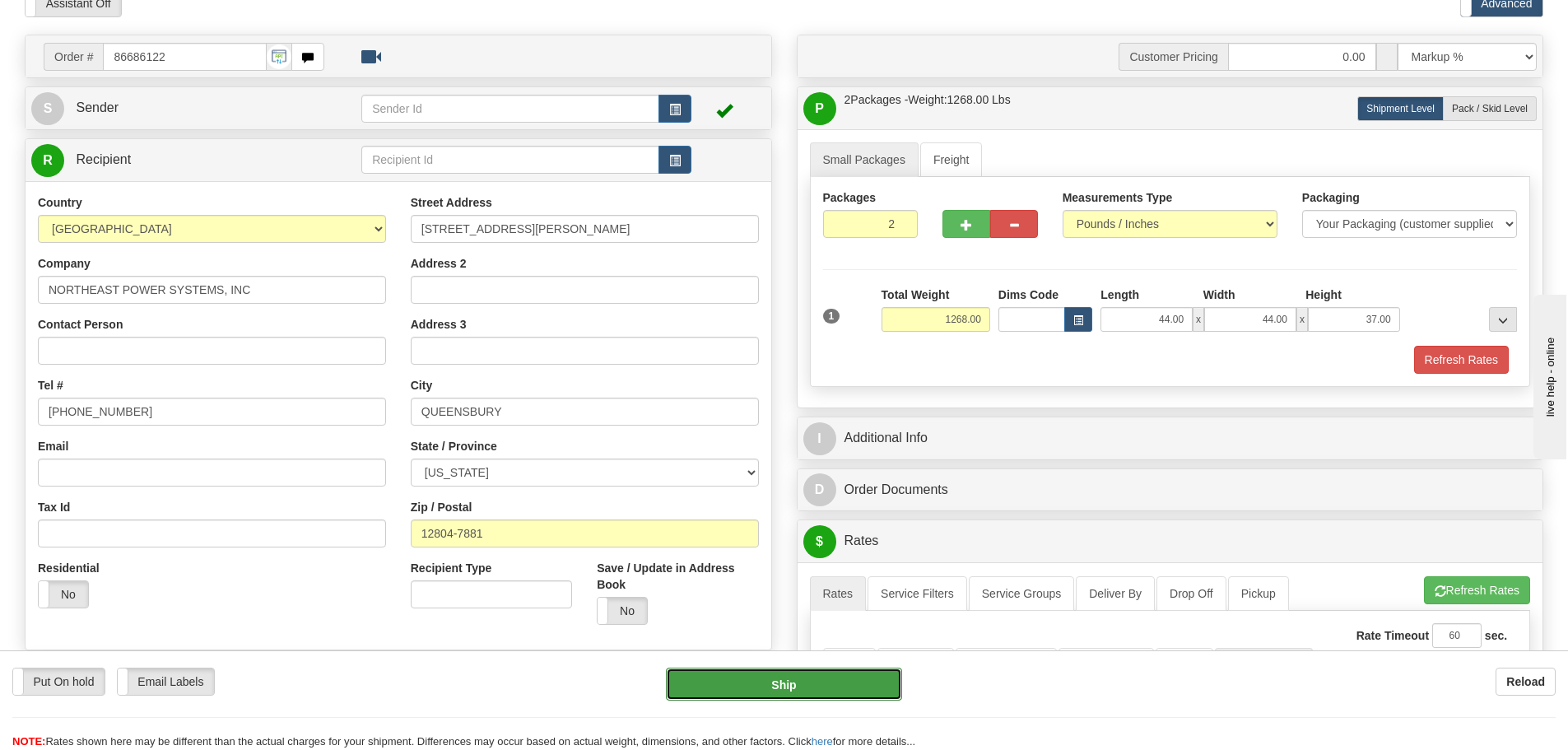
click at [761, 678] on button "Ship" at bounding box center [784, 685] width 236 height 33
type input "00"
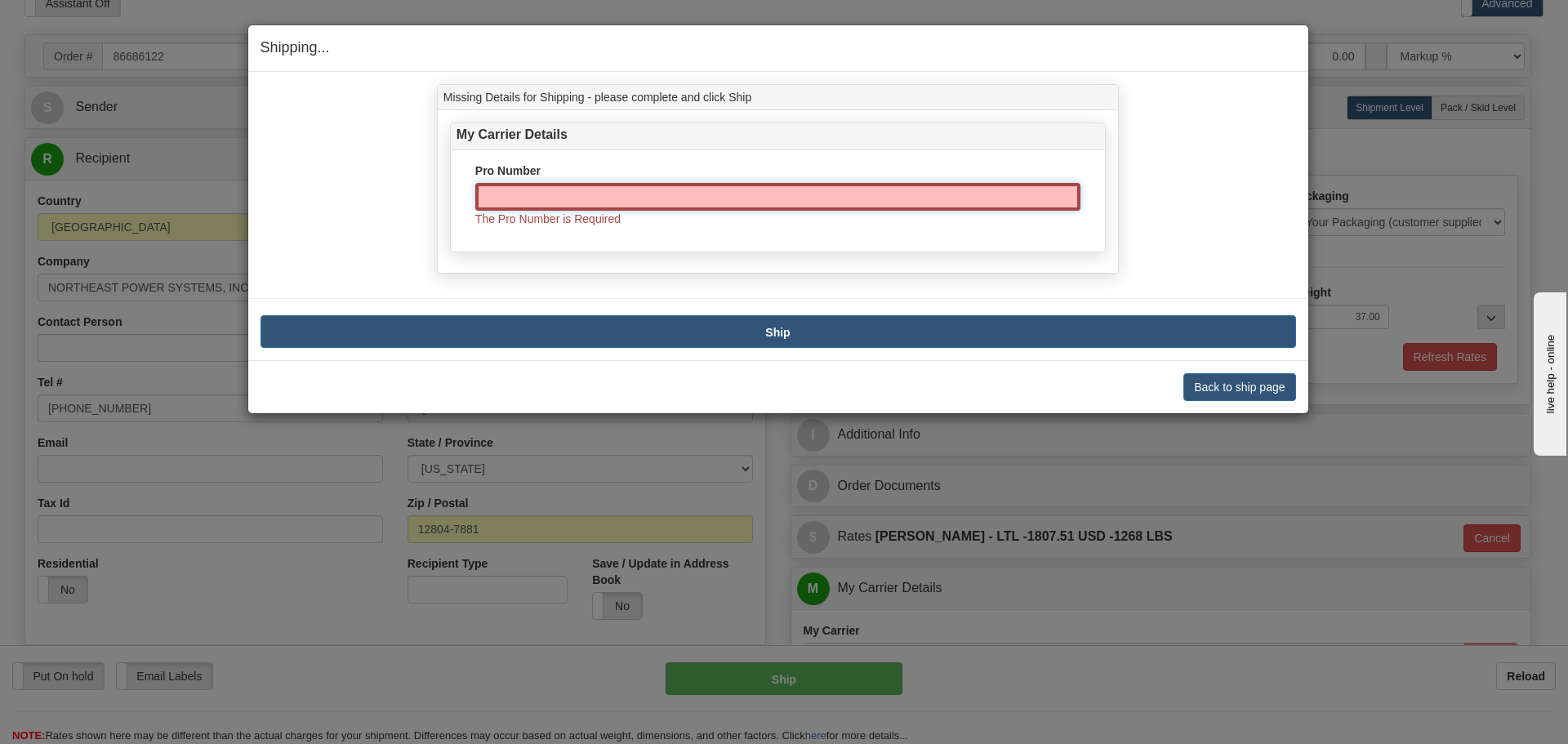
click at [503, 198] on input "Pro Number" at bounding box center [777, 197] width 605 height 27
click at [1219, 385] on button "Back to ship page" at bounding box center [1239, 387] width 112 height 27
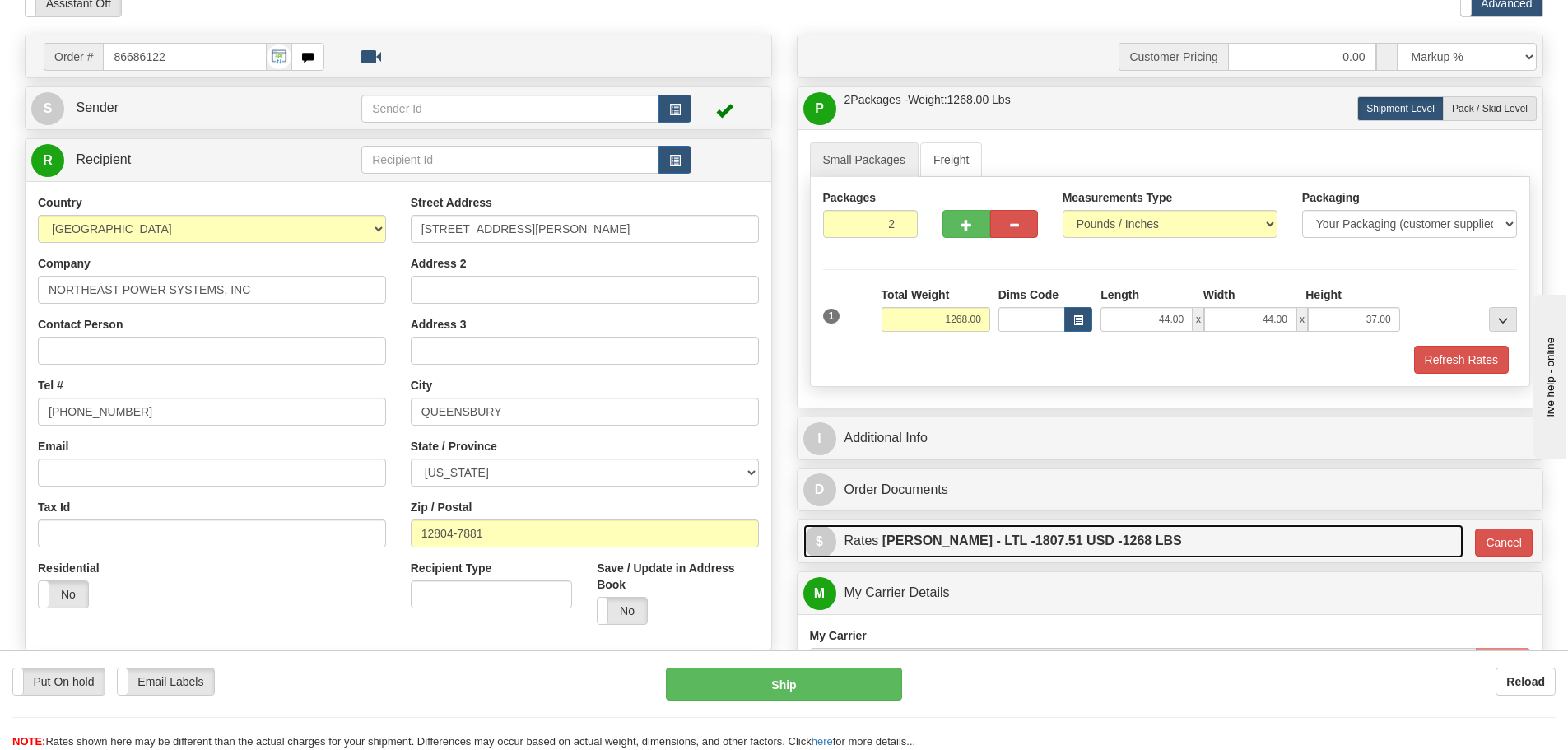
click at [1035, 547] on span "1807.51 USD -" at bounding box center [1078, 540] width 88 height 14
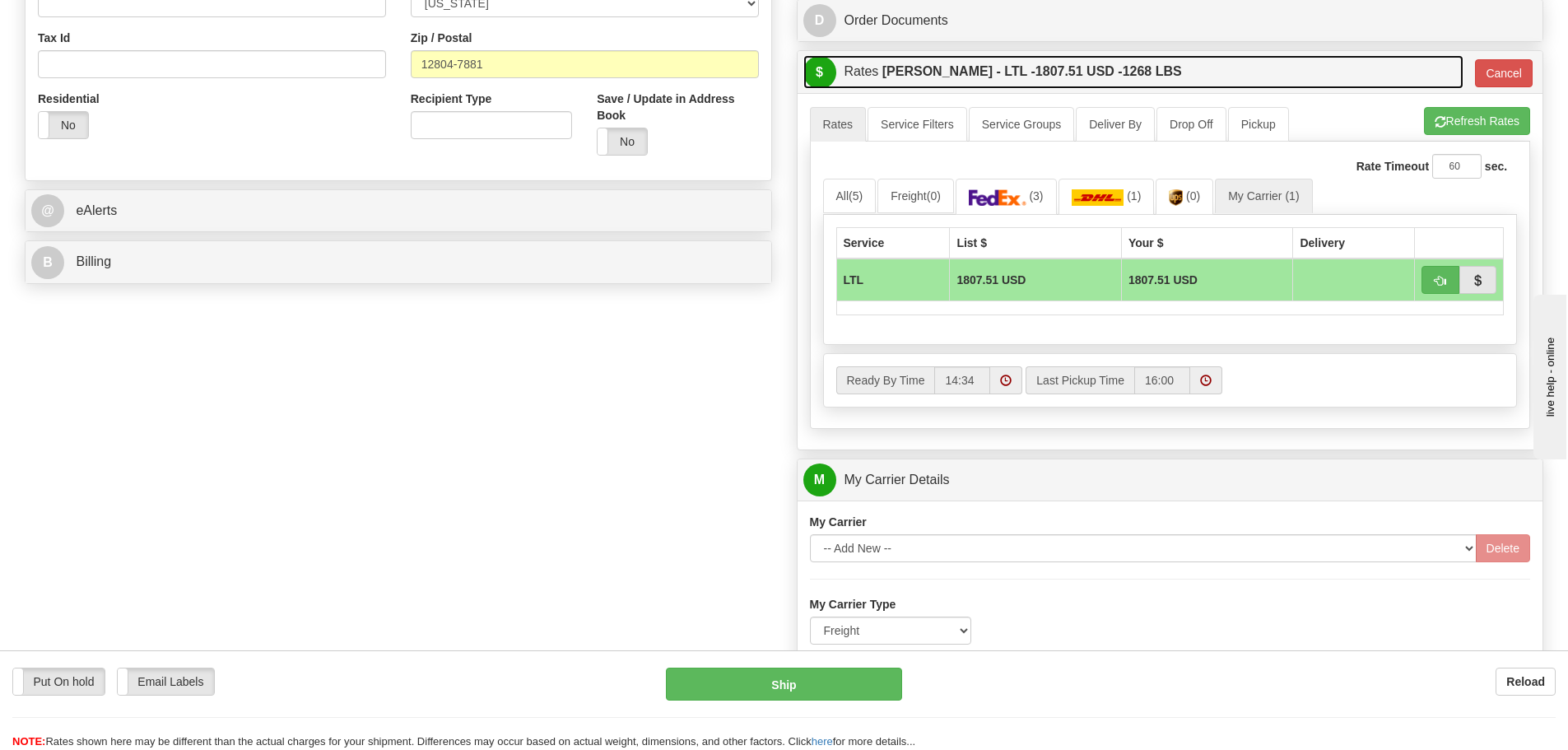
scroll to position [823, 0]
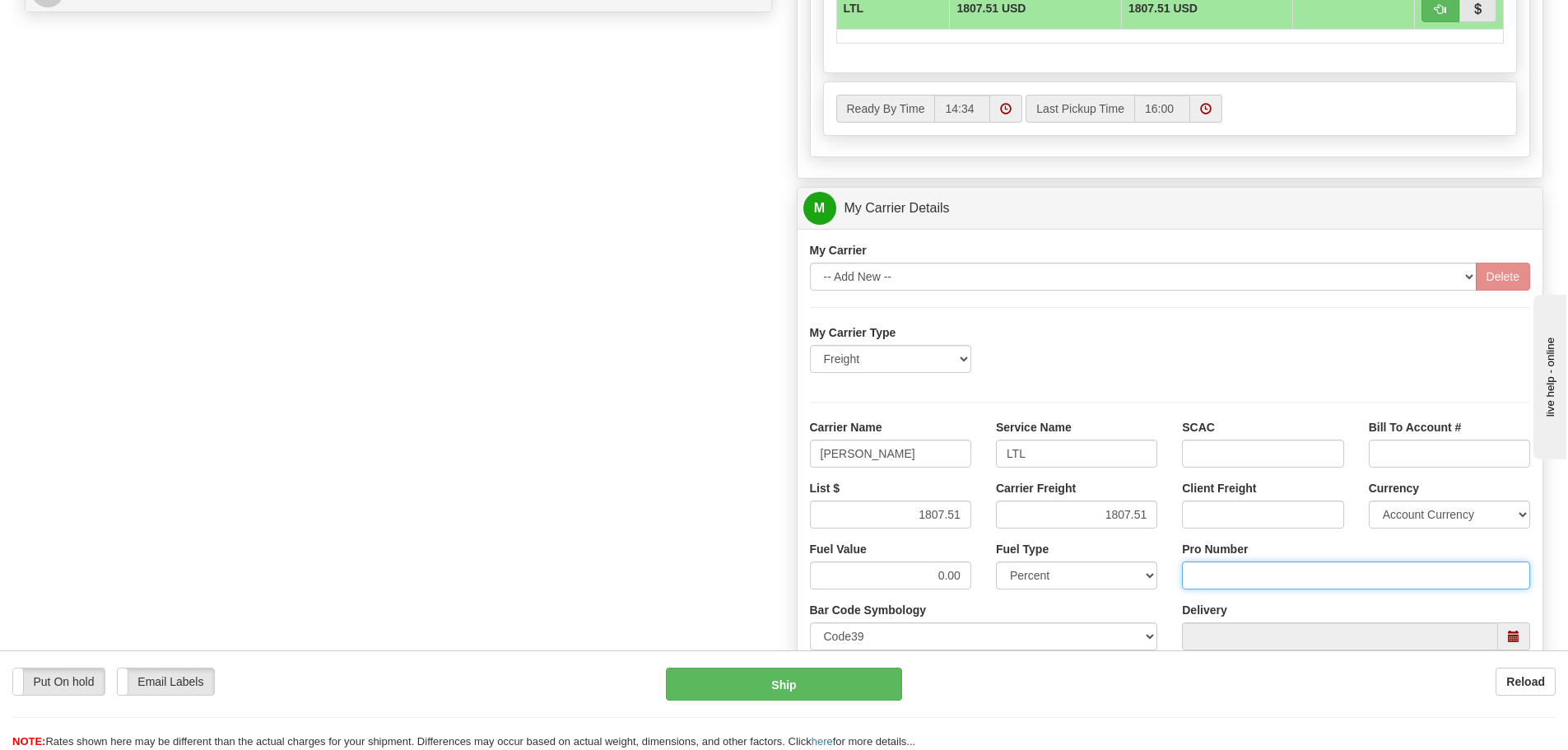
click at [1242, 580] on input "Pro Number" at bounding box center [1355, 576] width 348 height 28
type input "106504068805"
click button "Delete" at bounding box center [0, 0] width 0 height 0
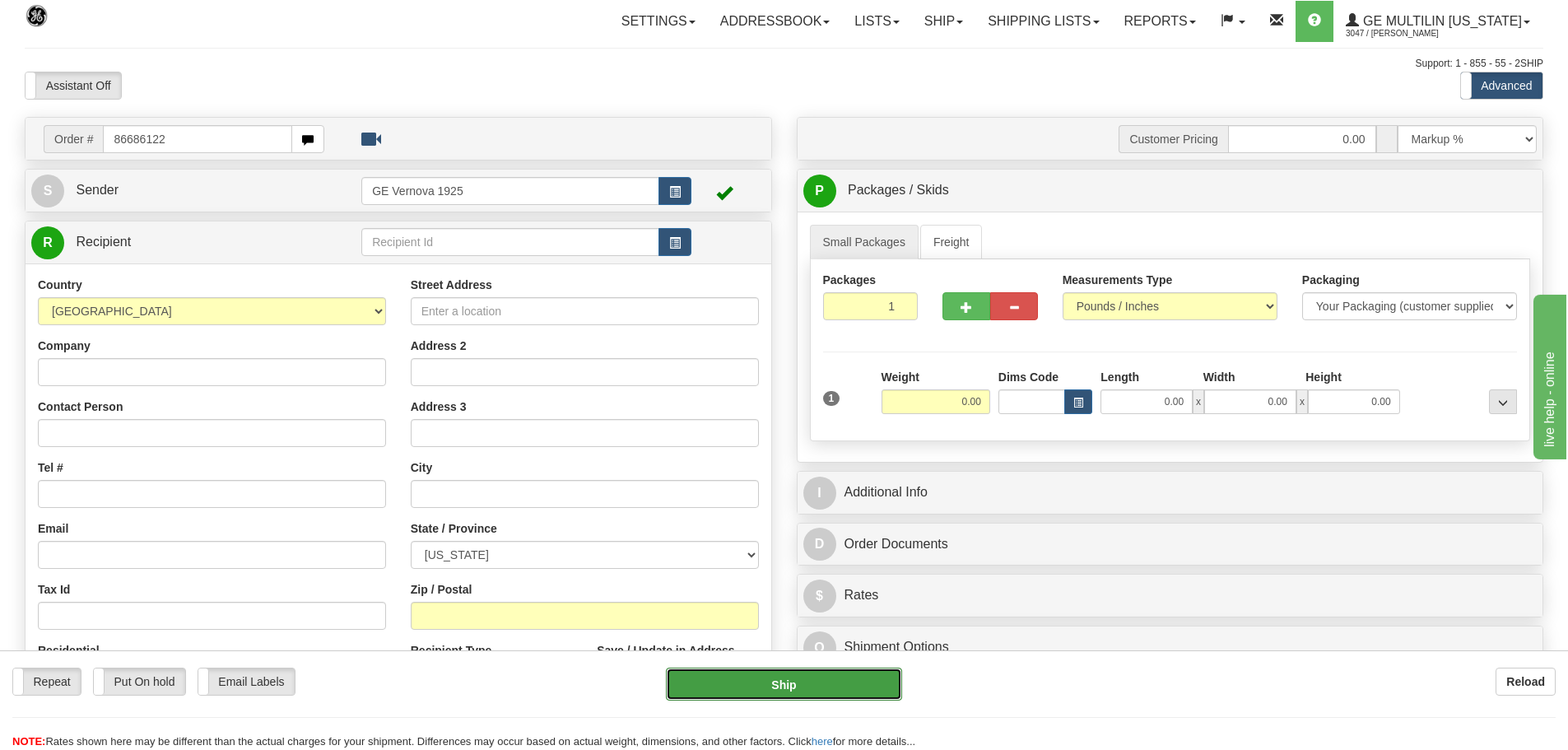
click at [817, 688] on button "Ship" at bounding box center [784, 685] width 236 height 33
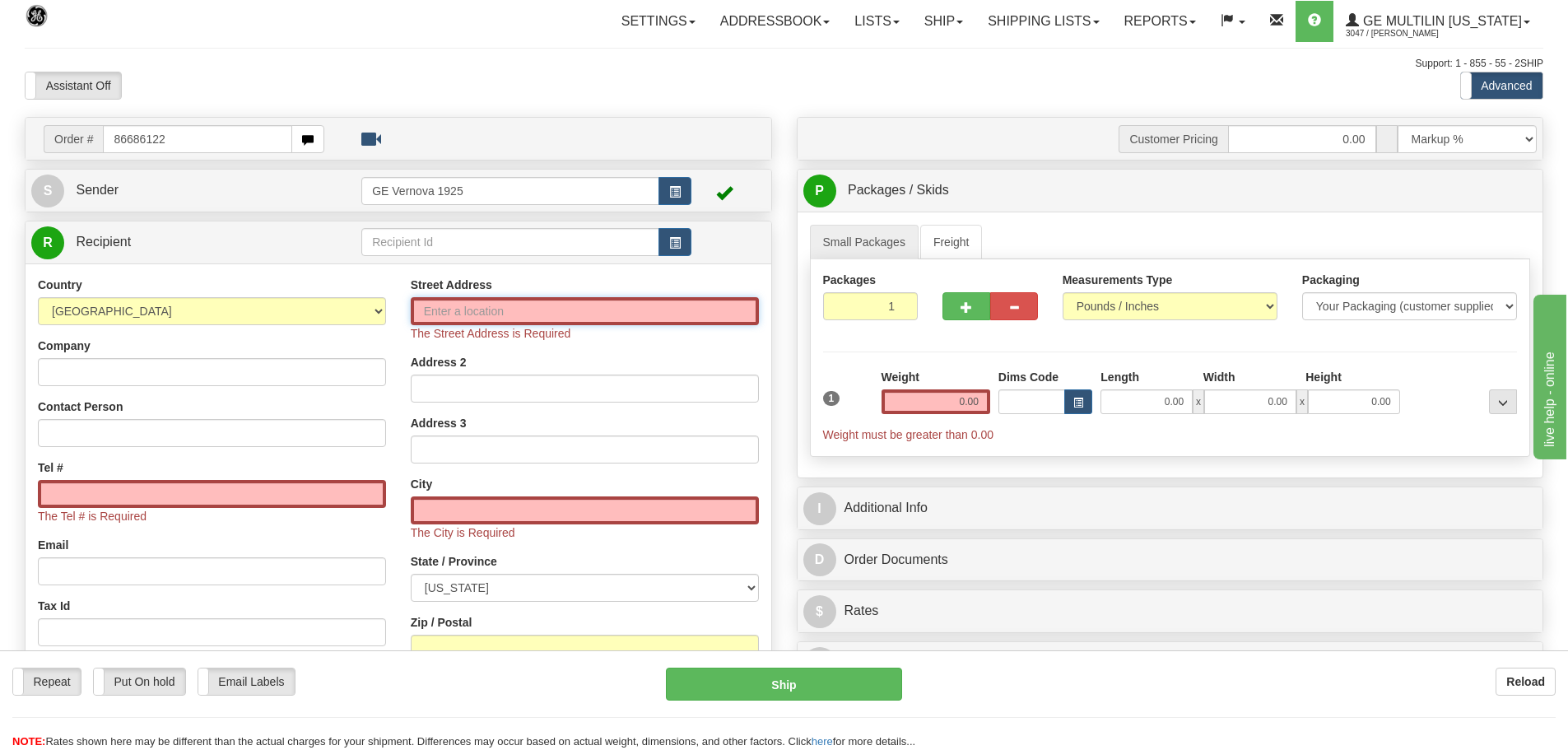
click at [445, 313] on input "Street Address" at bounding box center [584, 311] width 348 height 28
paste input "[STREET_ADDRESS][PERSON_NAME]"
type input "[STREET_ADDRESS][PERSON_NAME]"
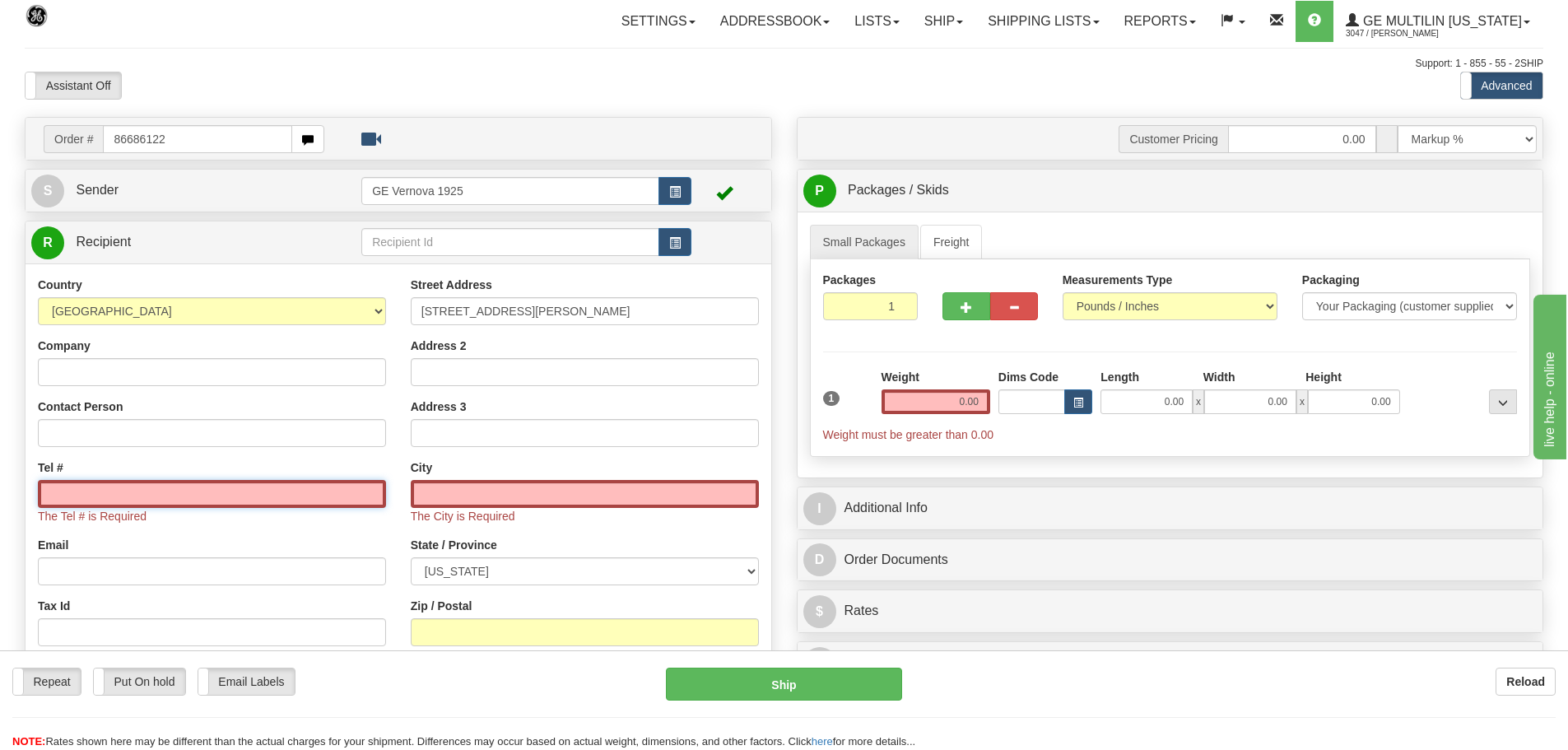
click at [90, 496] on input "Tel #" at bounding box center [211, 494] width 348 height 28
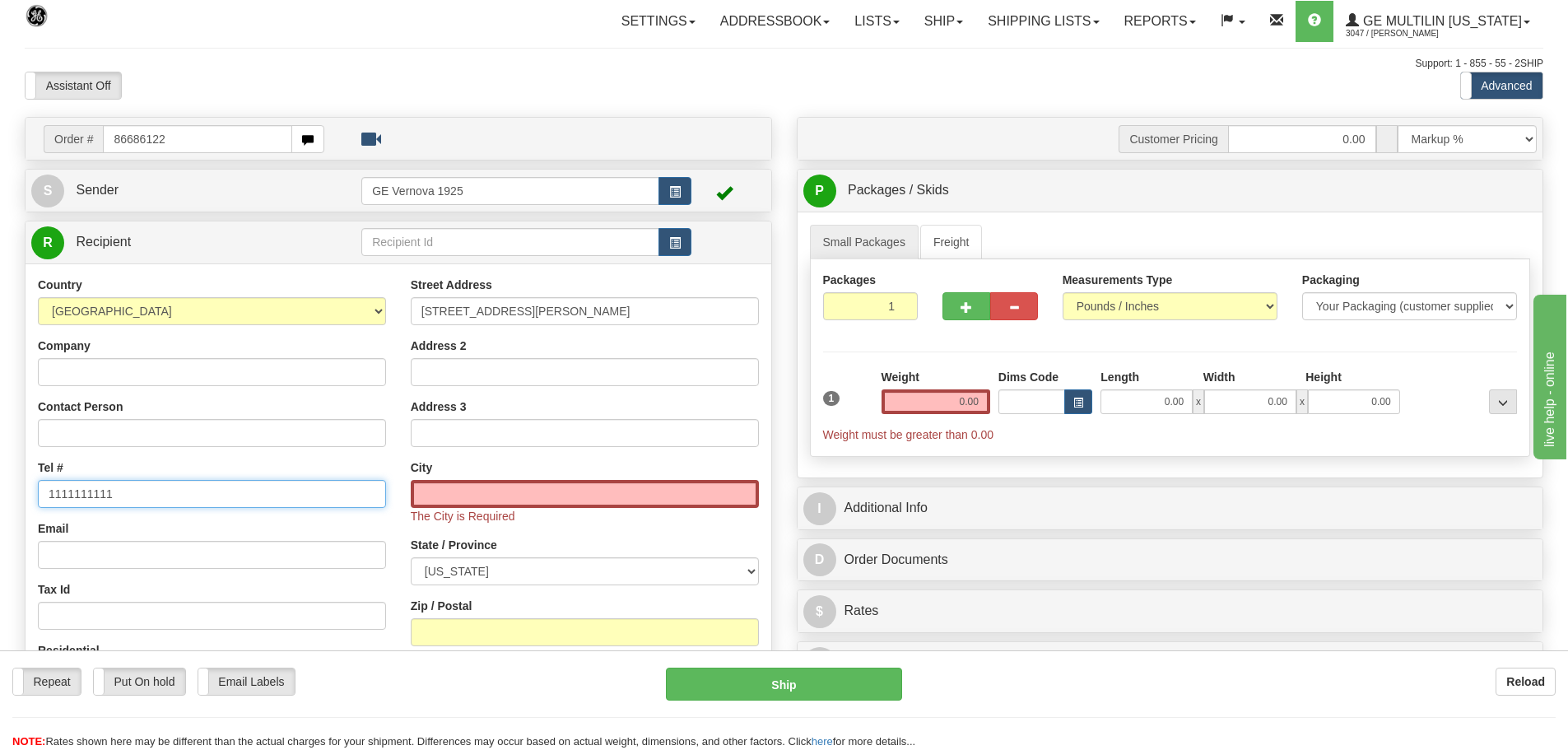
type input "1111111111"
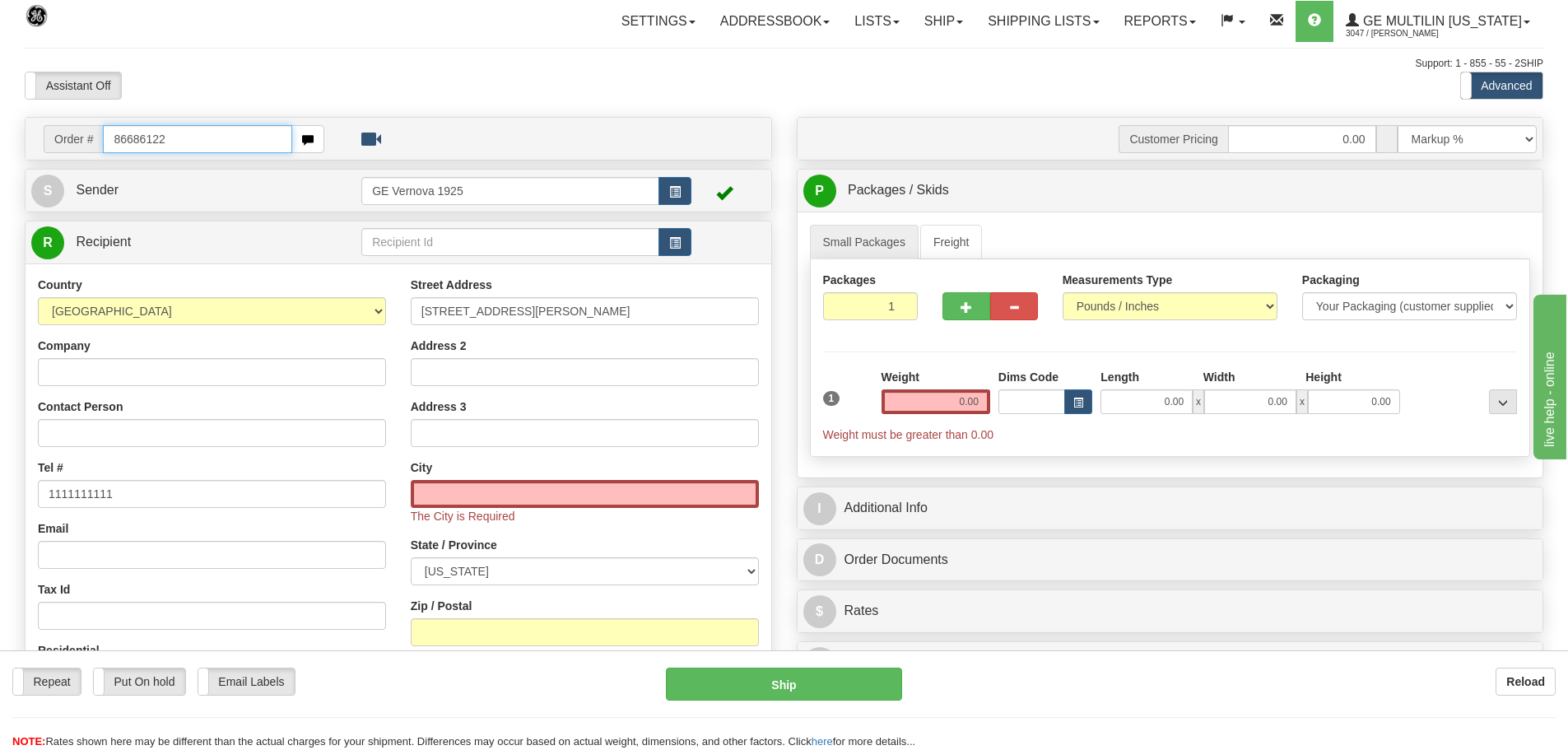
click at [180, 137] on input "86686122" at bounding box center [197, 139] width 189 height 28
type input "8"
type input "86686122"
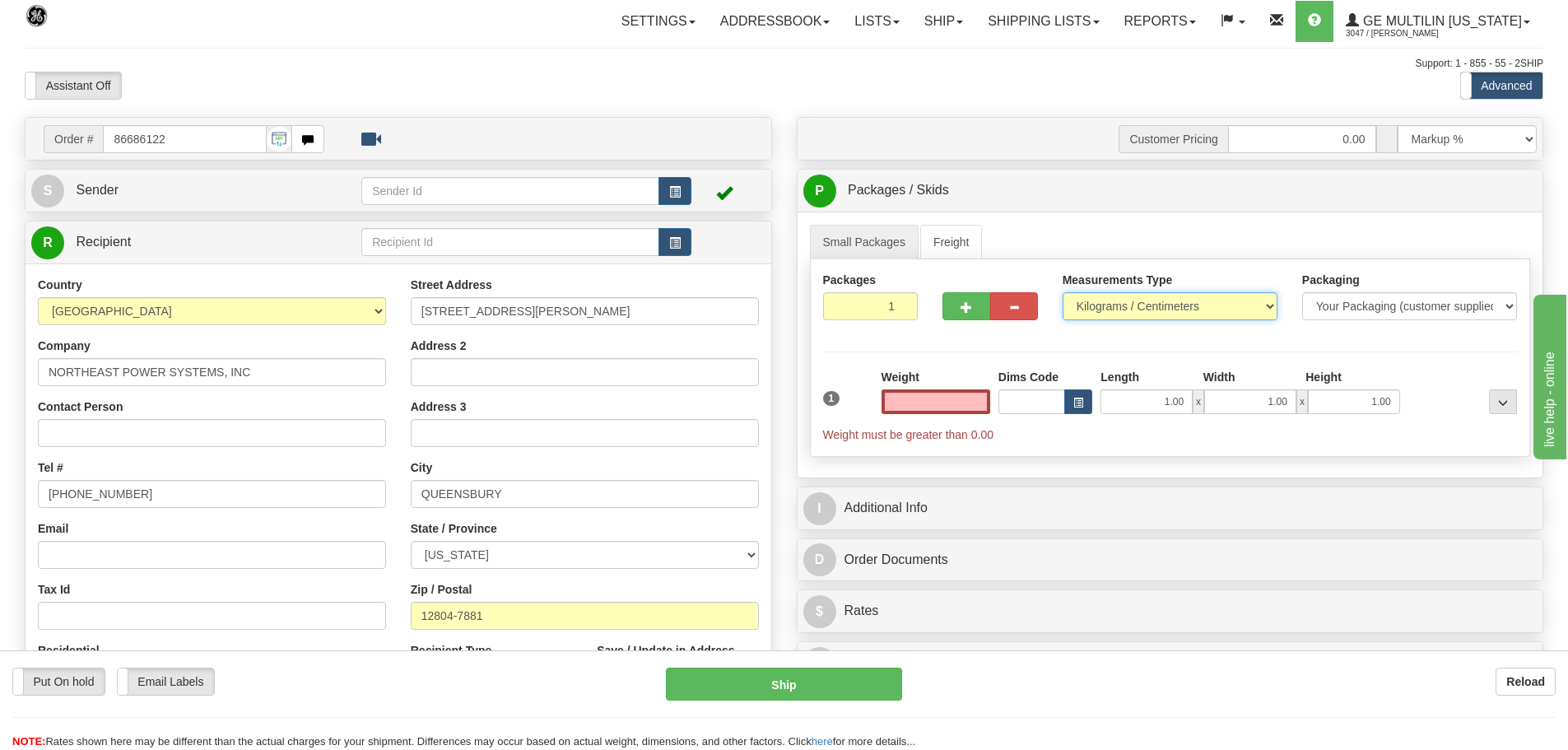
type input "0.00"
click at [1264, 302] on select "Pounds / Inches Kilograms / Centimeters" at bounding box center [1170, 306] width 215 height 28
select select "0"
click at [1063, 292] on select "Pounds / Inches Kilograms / Centimeters" at bounding box center [1170, 306] width 215 height 28
type input "2"
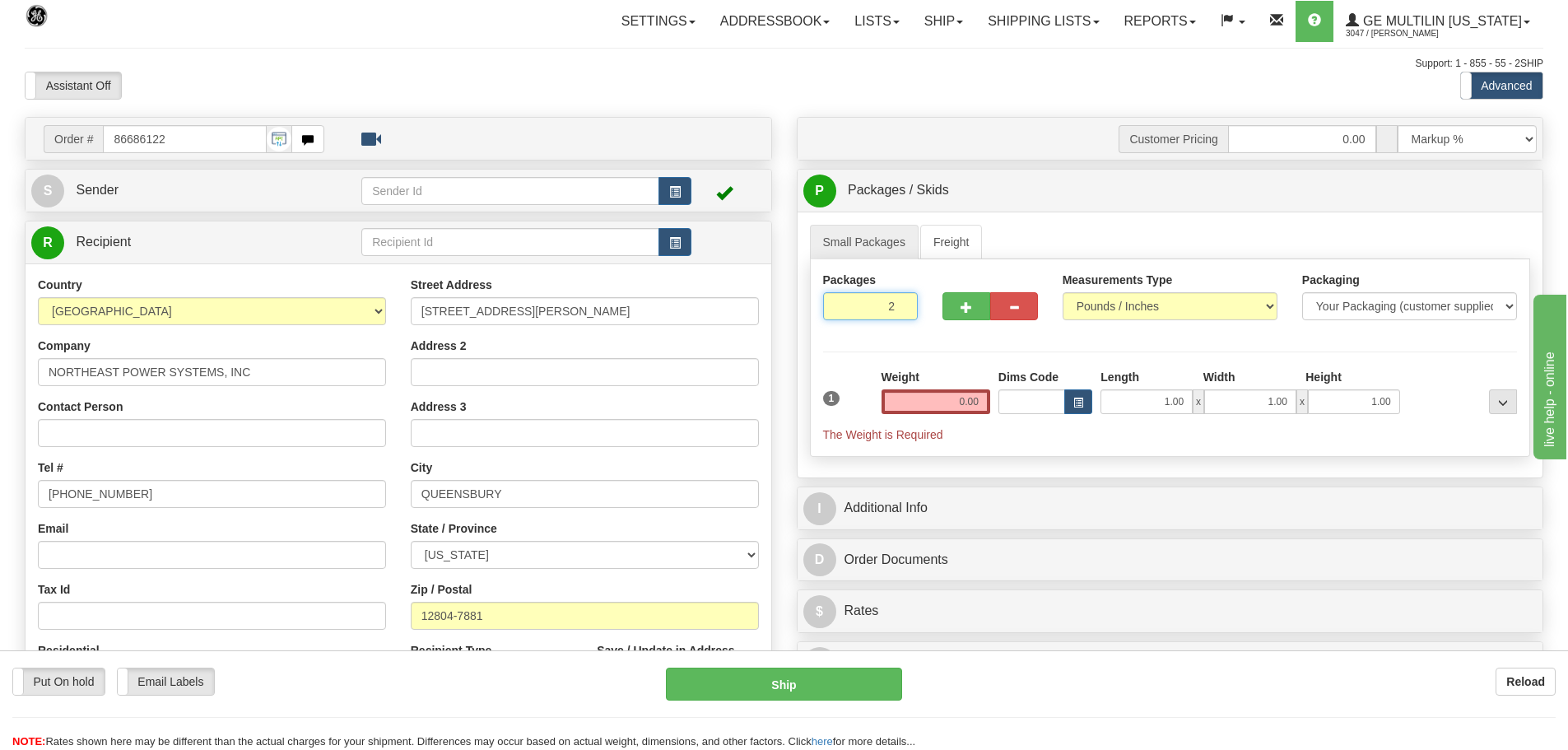
click at [904, 302] on input "2" at bounding box center [871, 306] width 96 height 28
click at [983, 405] on input "0.00" at bounding box center [936, 401] width 109 height 25
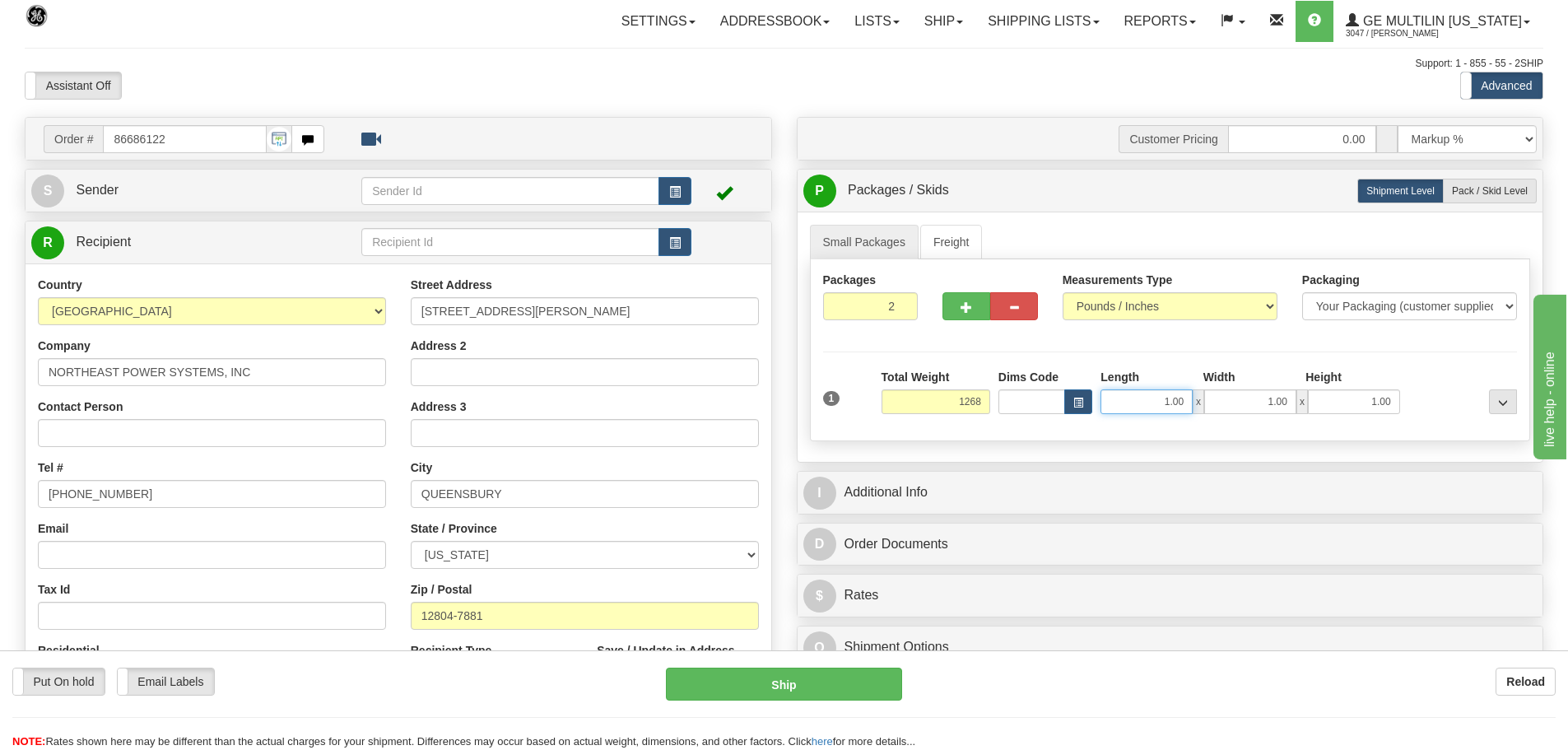
type input "1268.00"
click at [1183, 402] on input "1.00" at bounding box center [1146, 401] width 92 height 25
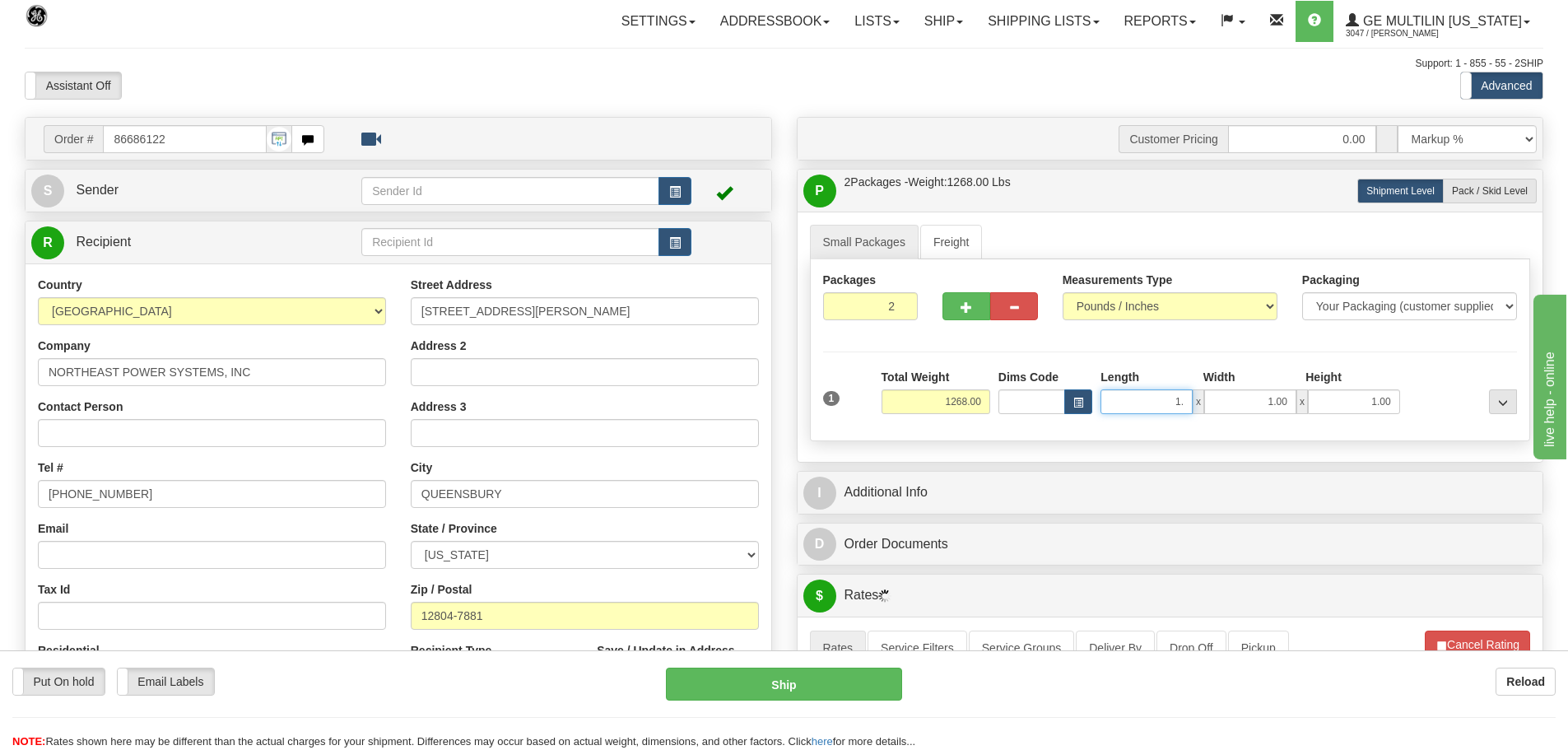
type input "1"
type input "44.00"
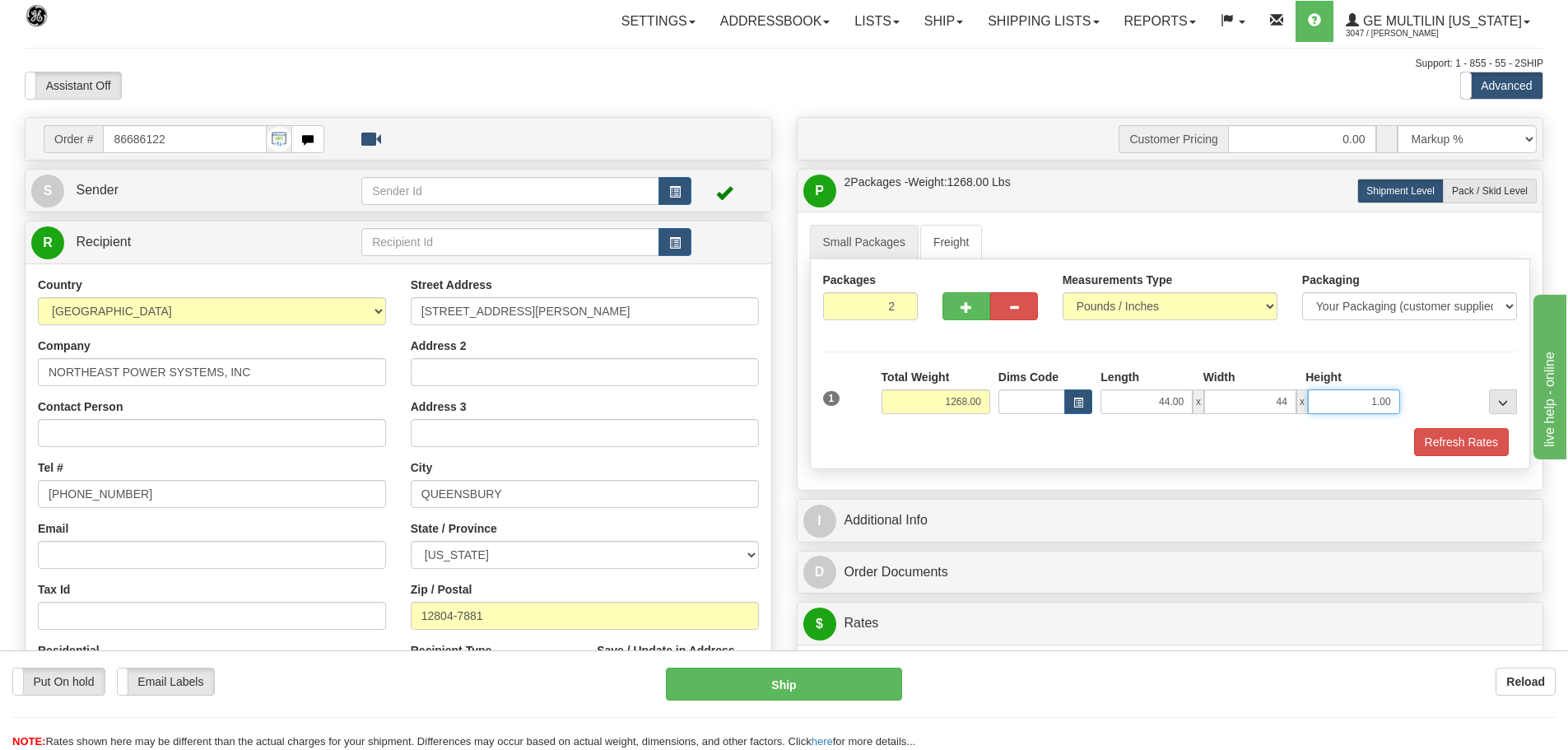
type input "44.00"
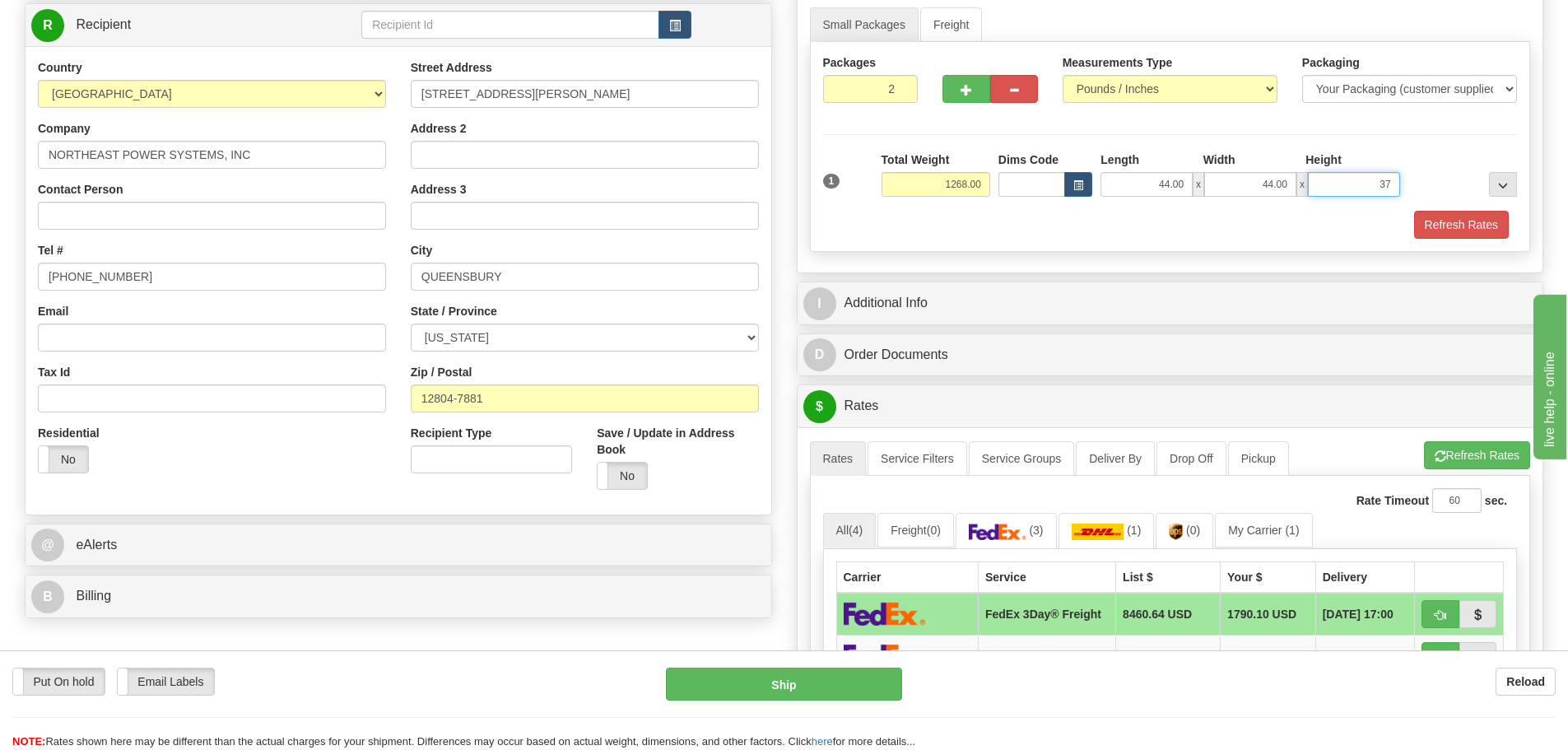
scroll to position [329, 0]
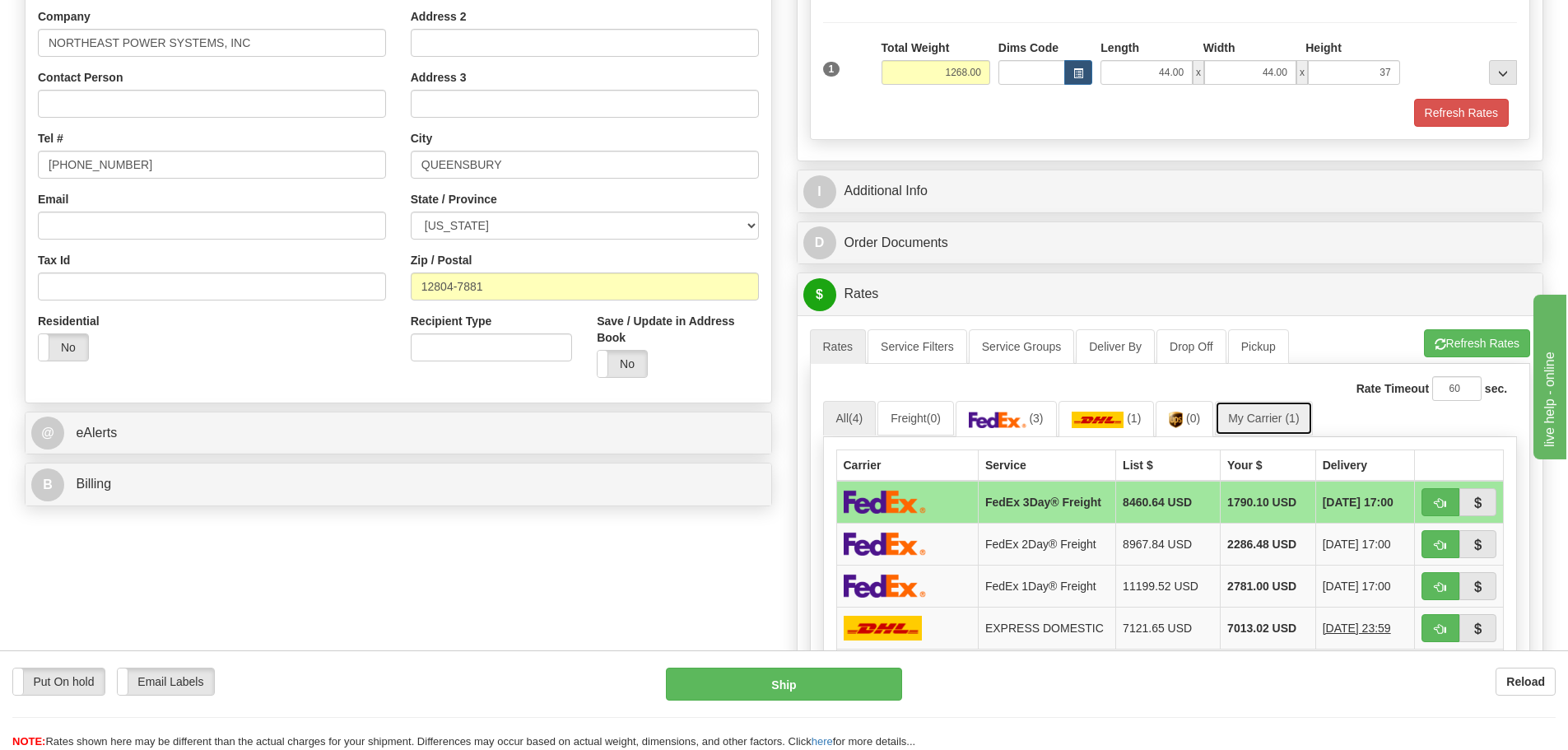
type input "37.00"
click at [1287, 420] on link "My Carrier (1)" at bounding box center [1263, 418] width 97 height 34
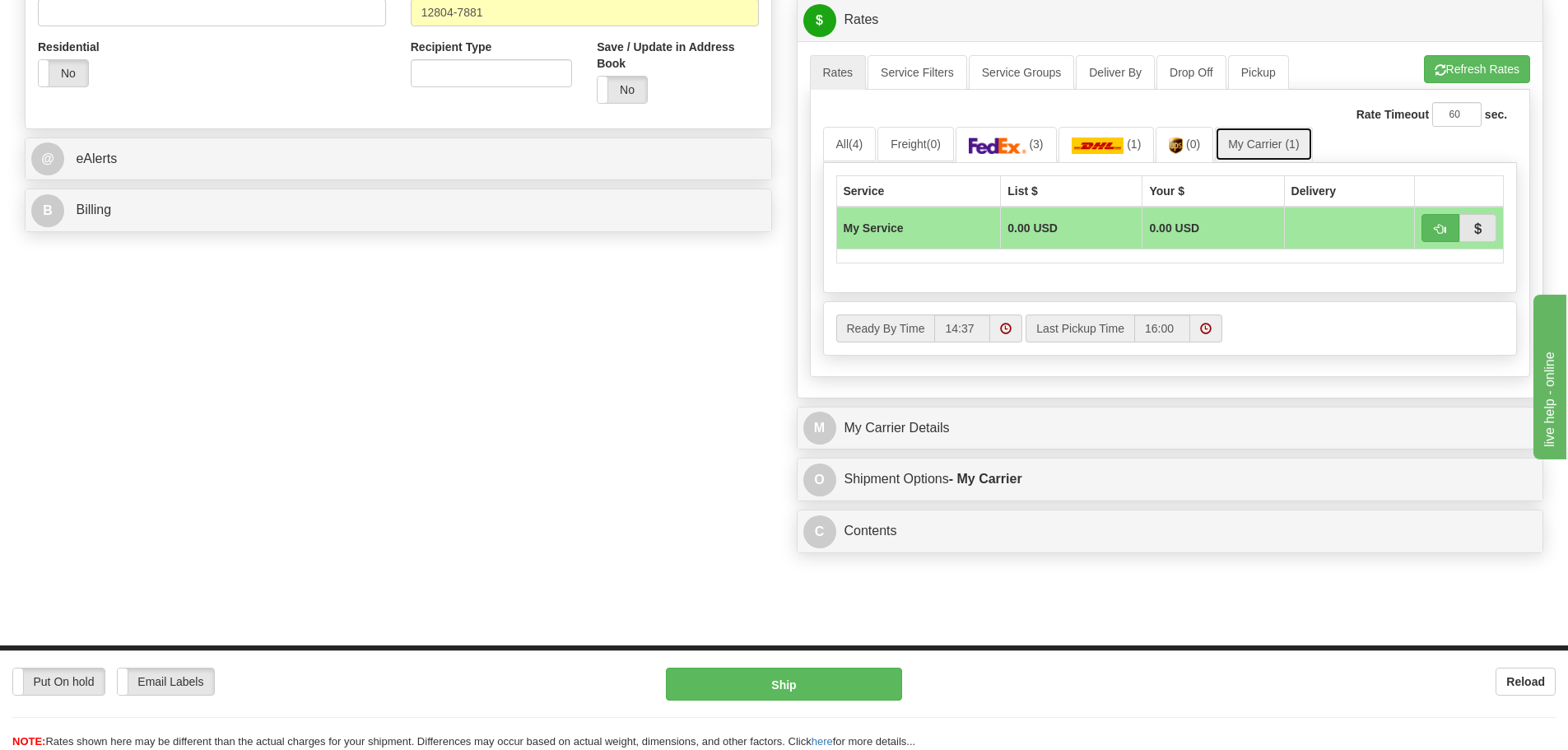
scroll to position [659, 0]
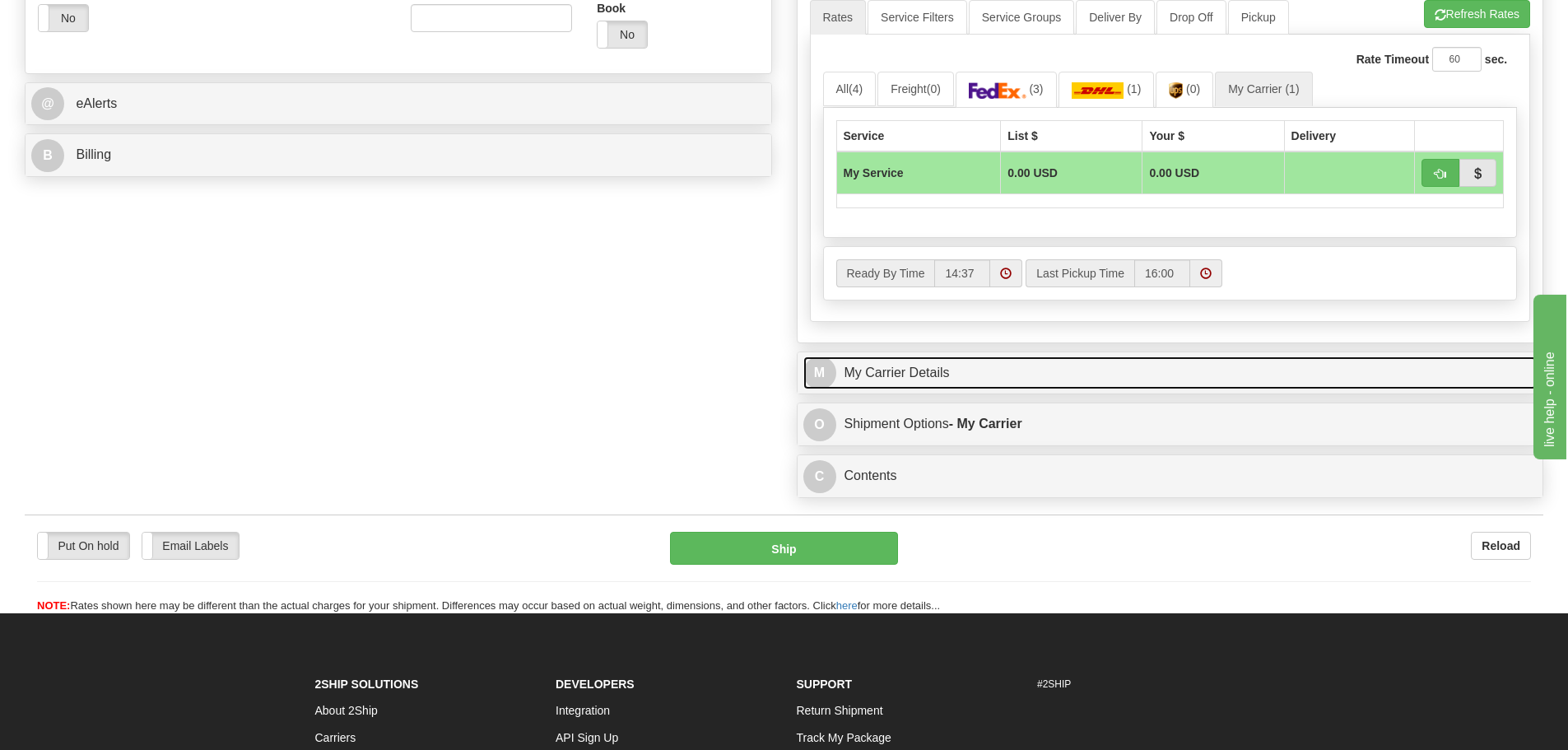
click at [883, 371] on link "M My Carrier Details" at bounding box center [1170, 373] width 734 height 34
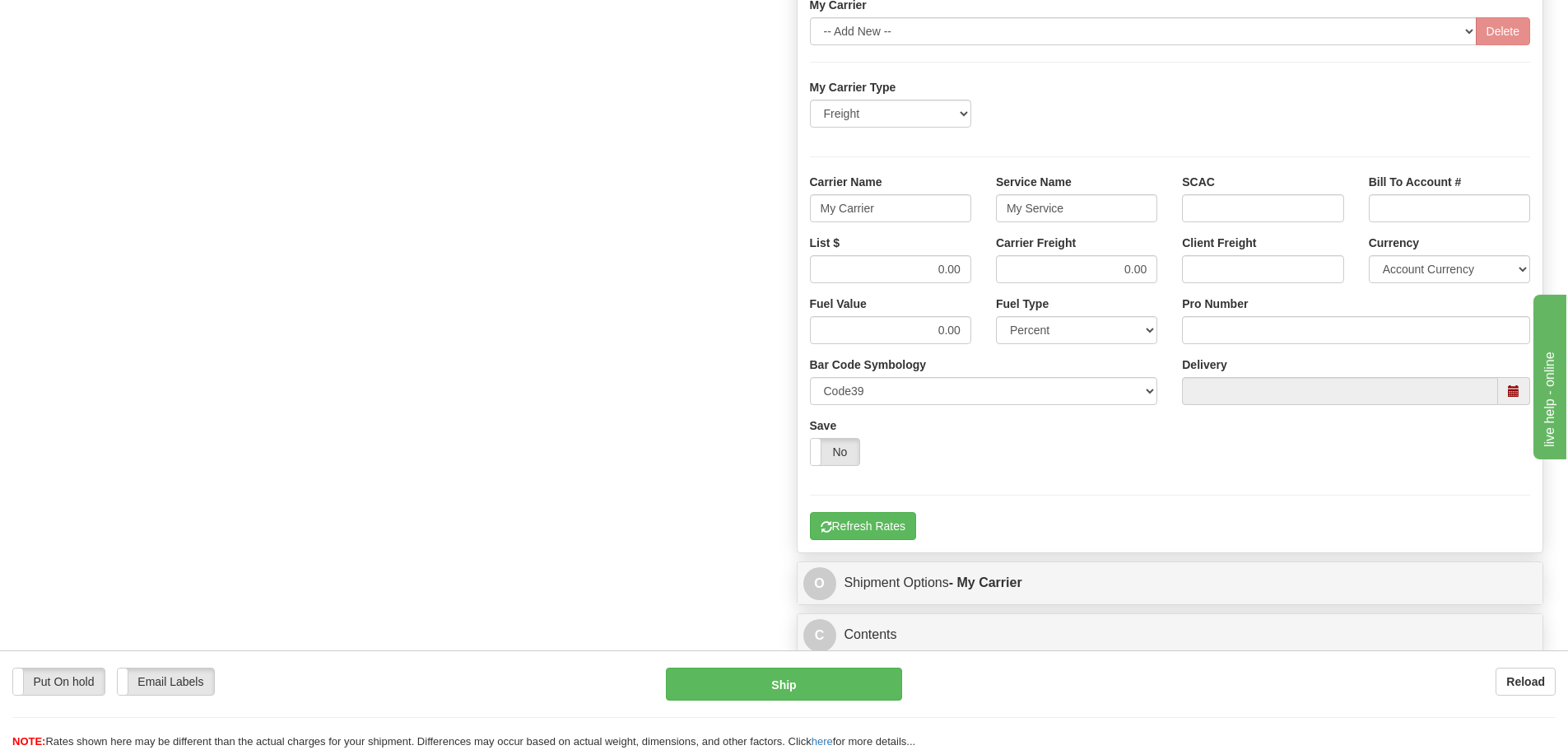
scroll to position [1070, 0]
click at [1218, 331] on input "Pro Number" at bounding box center [1355, 328] width 348 height 28
type input "106504068805"
click button "Delete" at bounding box center [0, 0] width 0 height 0
click at [886, 206] on input "My Carrier" at bounding box center [890, 207] width 161 height 28
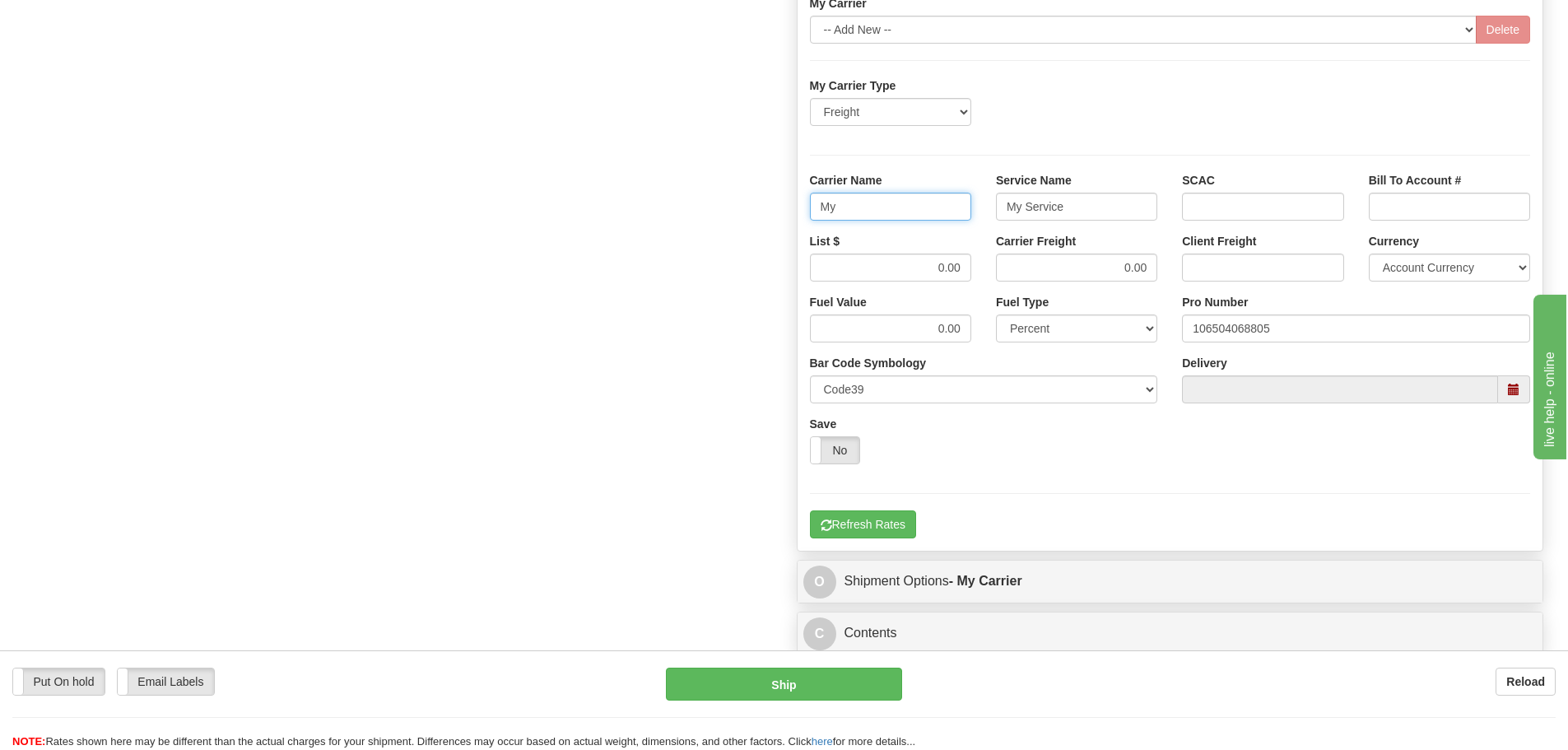
type input "M"
type input "[PERSON_NAME]"
click at [1085, 208] on input "My Service" at bounding box center [1076, 207] width 161 height 28
type input "M"
type input "LTL"
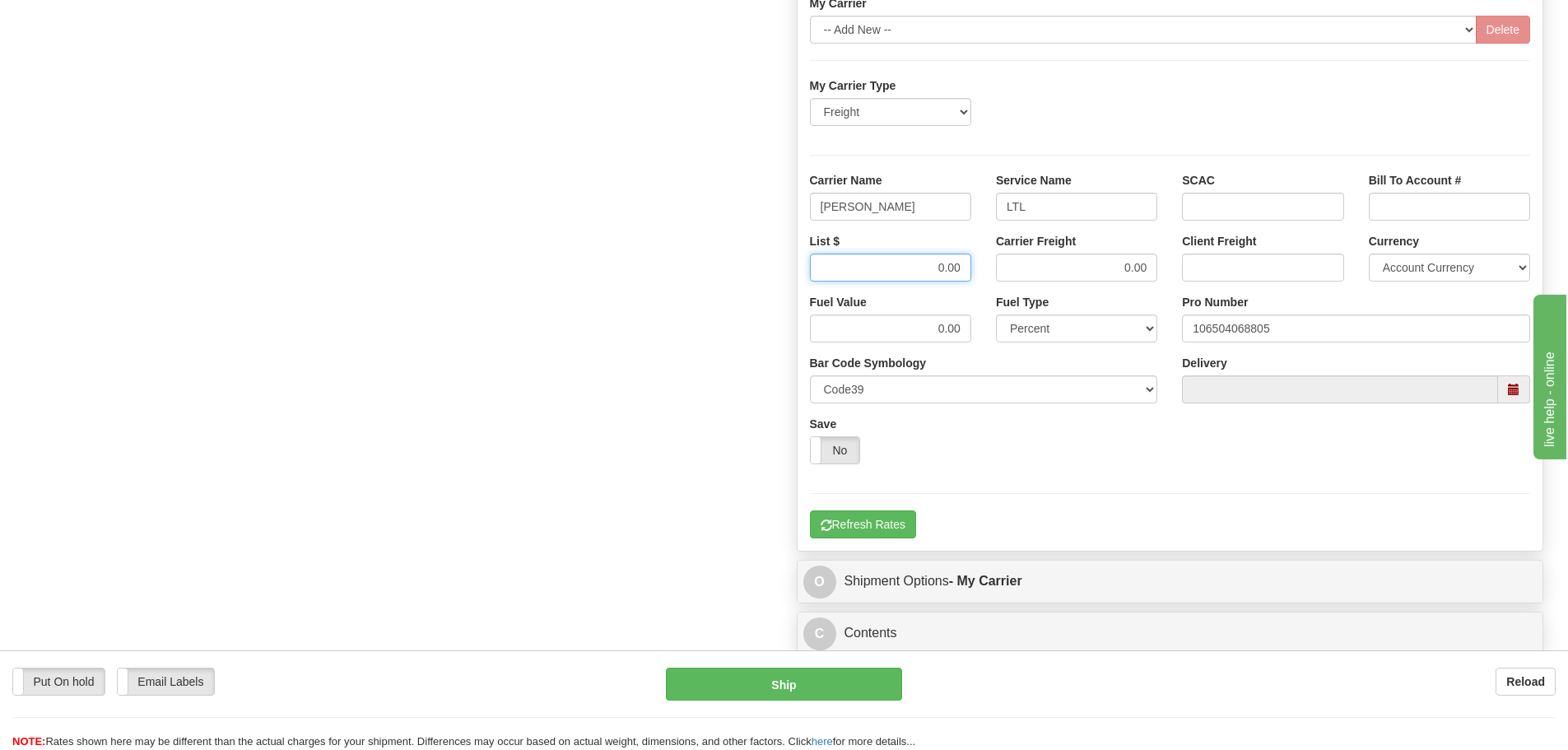
click at [964, 271] on input "0.00" at bounding box center [890, 268] width 161 height 28
type input "0"
type input "1807.51"
click at [1157, 271] on input "0.00" at bounding box center [1076, 268] width 161 height 28
type input "0"
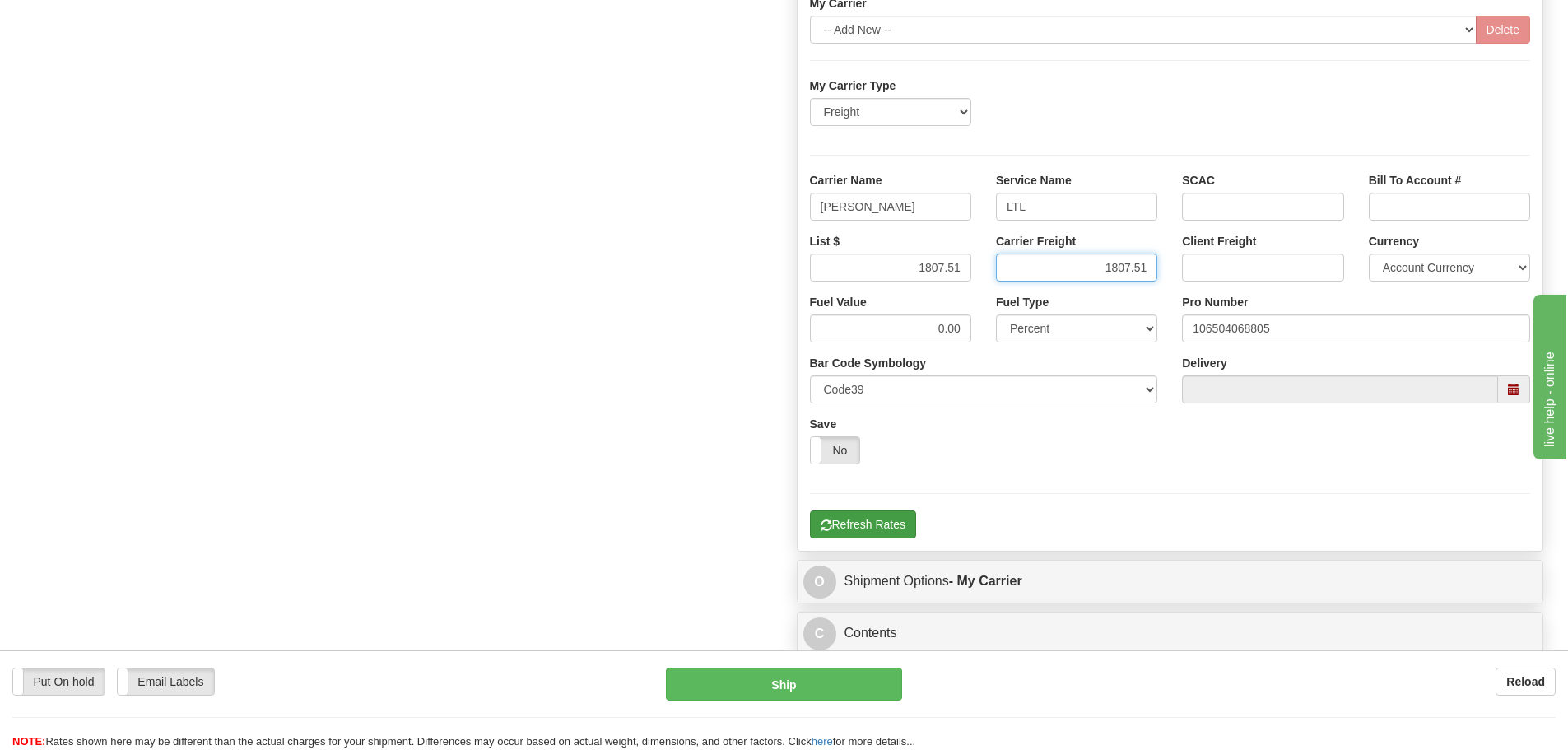
type input "1807.51"
click at [878, 522] on button "Refresh Rates" at bounding box center [862, 524] width 106 height 28
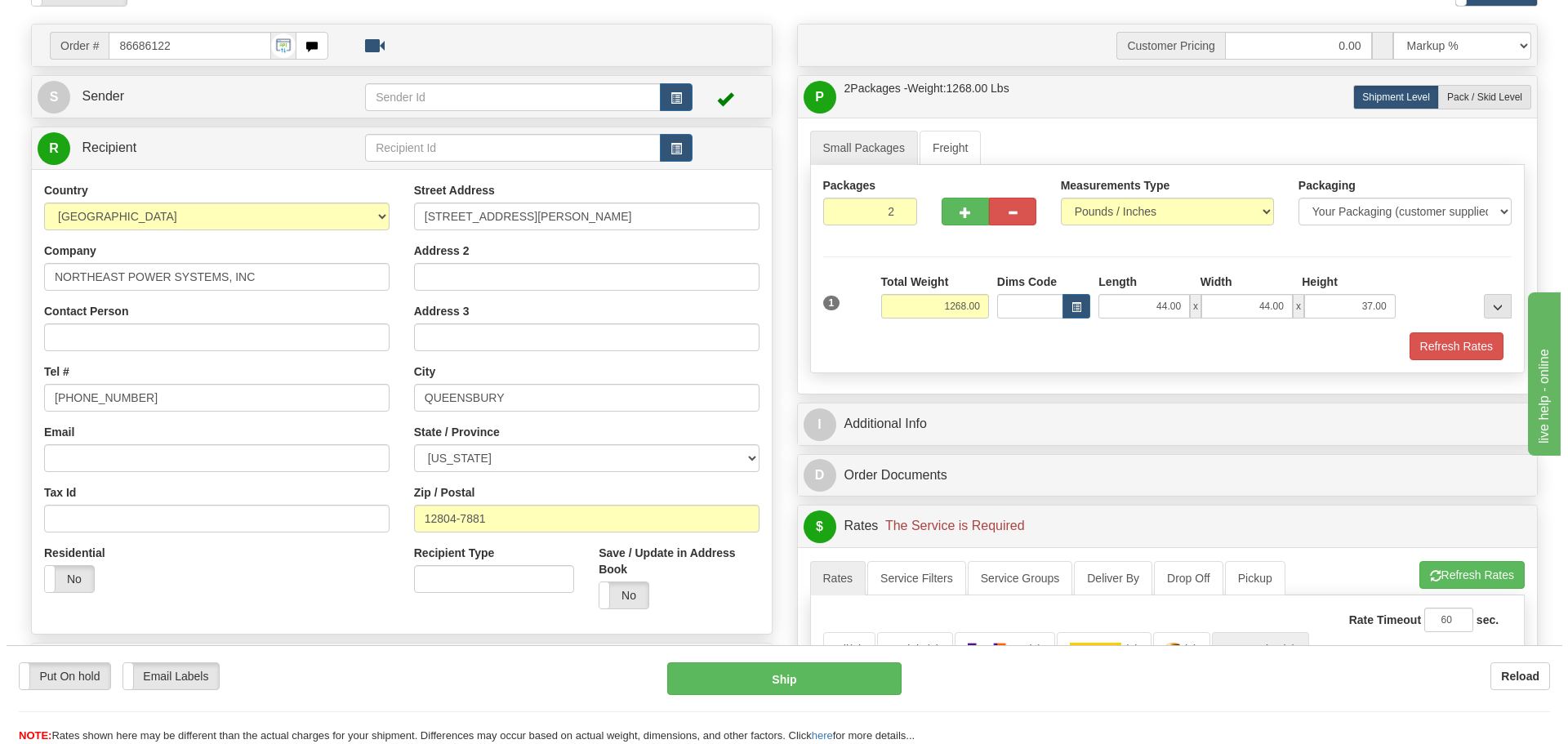
scroll to position [81, 0]
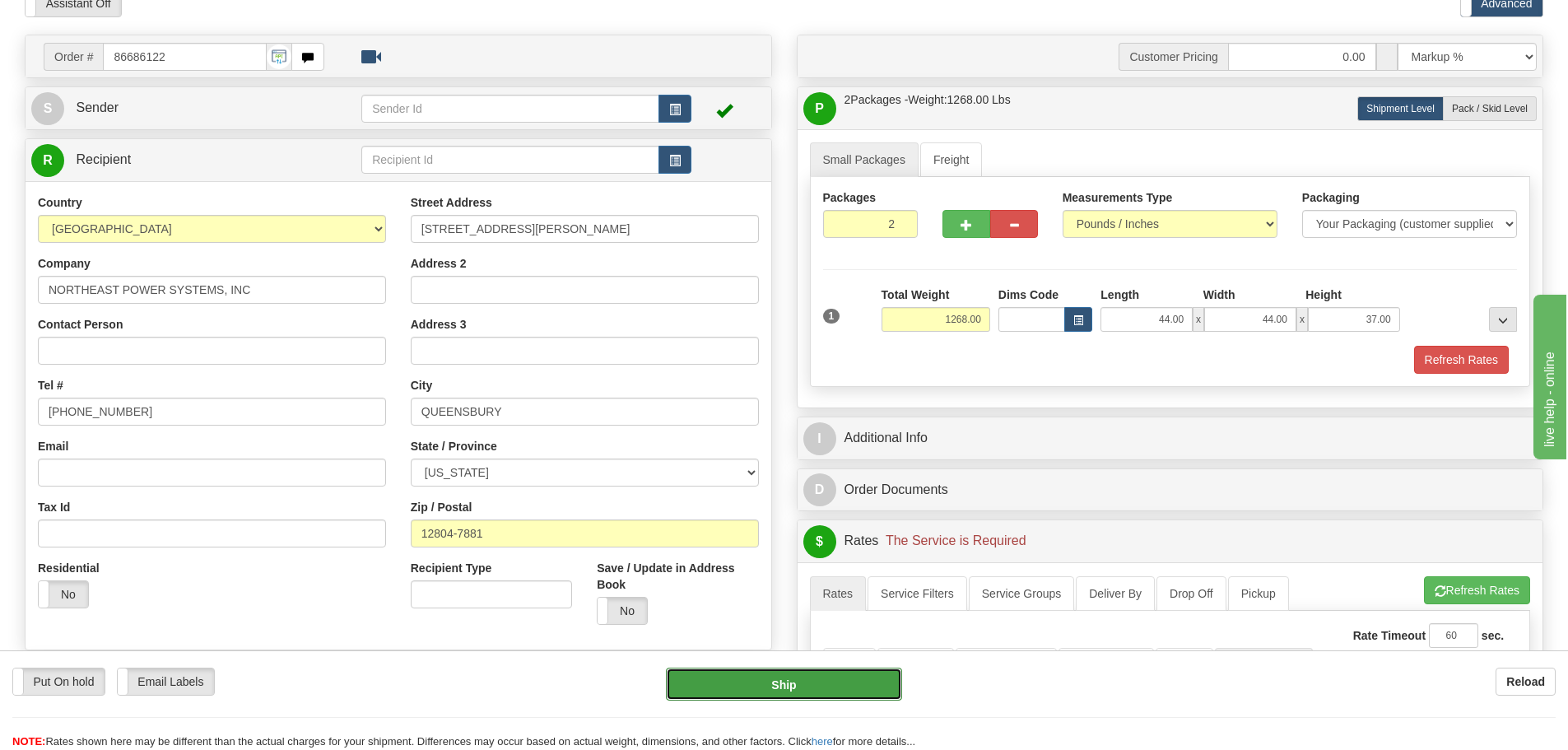
click at [837, 690] on button "Ship" at bounding box center [784, 685] width 236 height 33
type input "00"
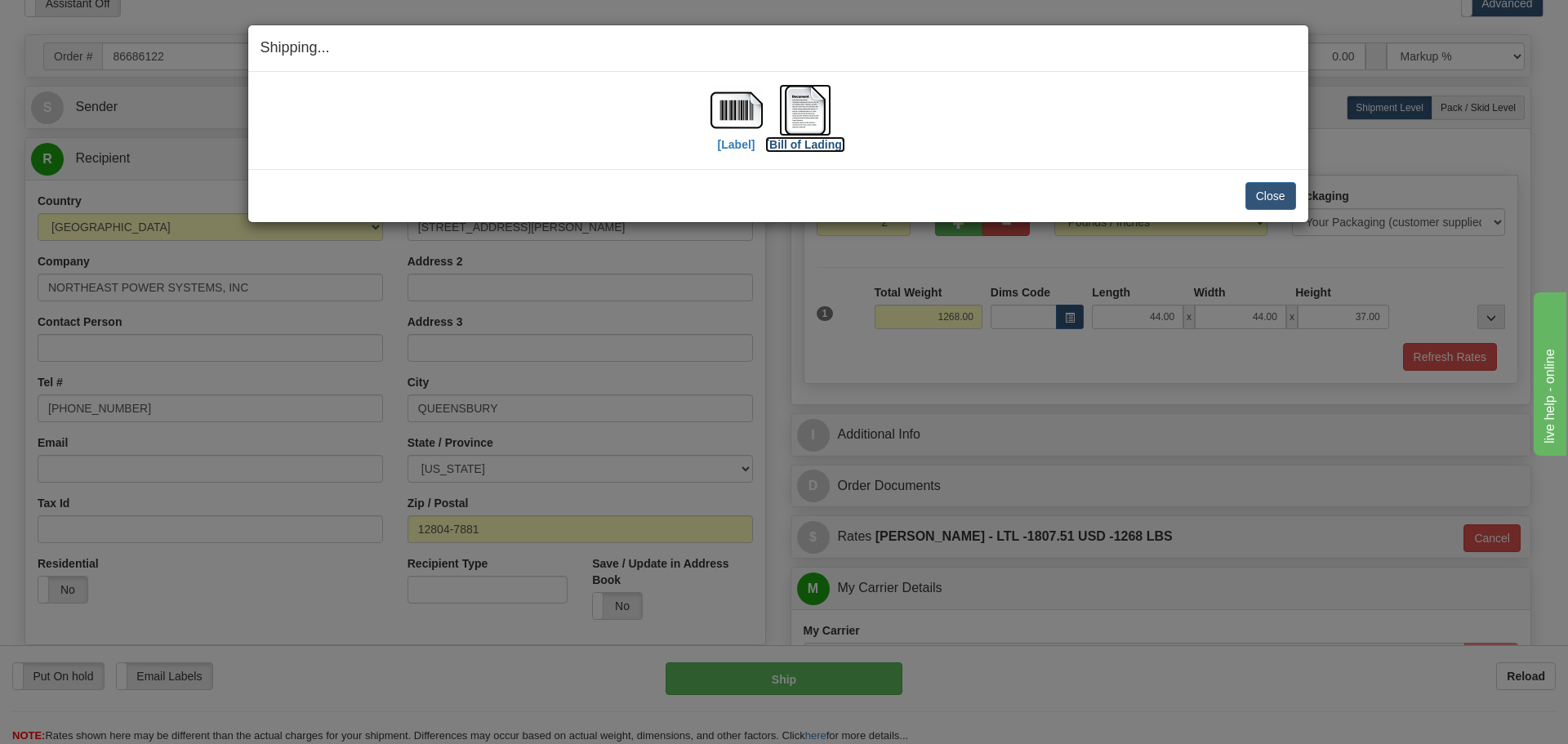
click at [791, 110] on img at bounding box center [805, 110] width 52 height 52
click at [1264, 191] on button "Close" at bounding box center [1271, 196] width 50 height 27
